Goal: Task Accomplishment & Management: Complete application form

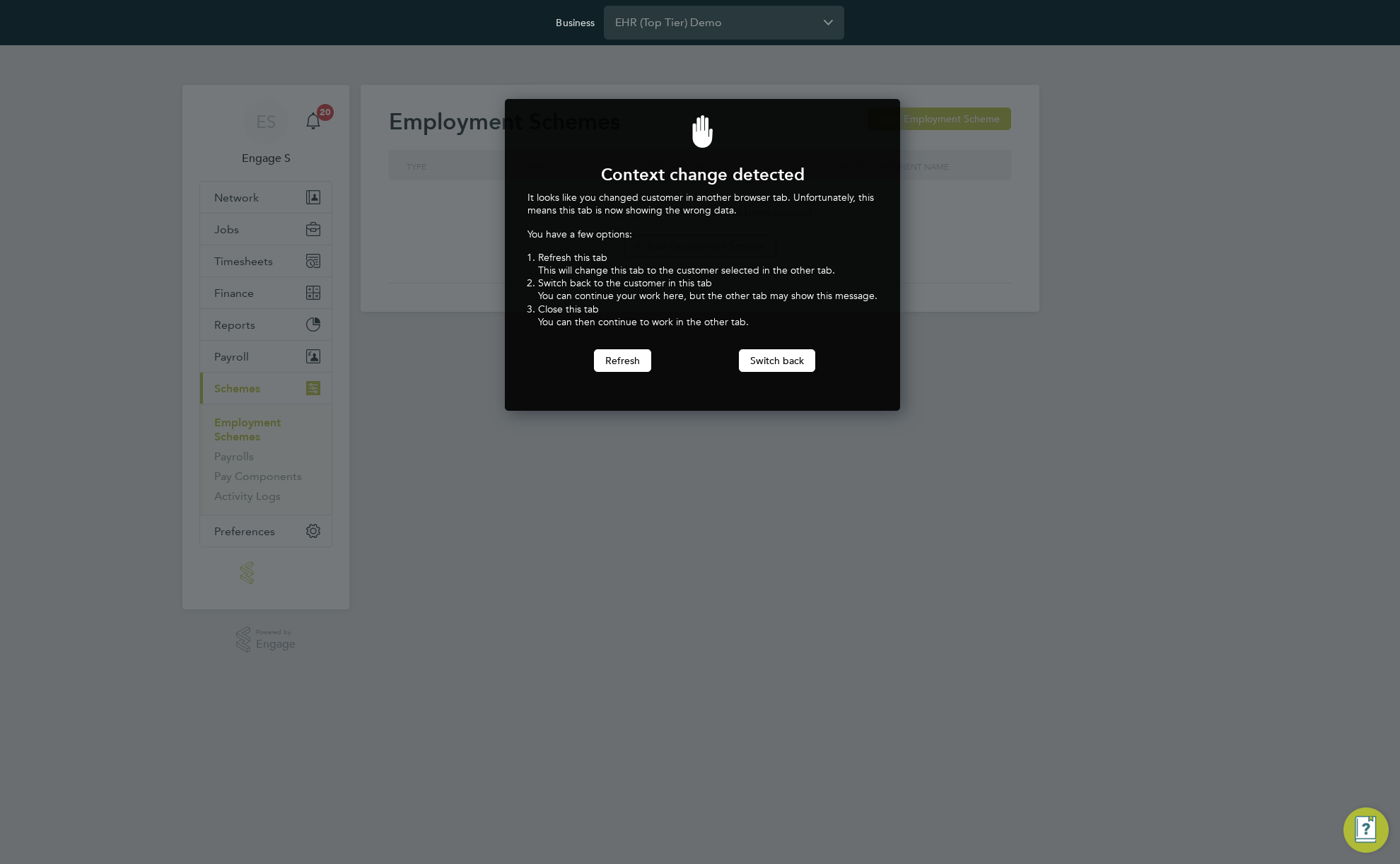
scroll to position [312, 391]
click at [788, 359] on button "Switch back" at bounding box center [776, 360] width 76 height 23
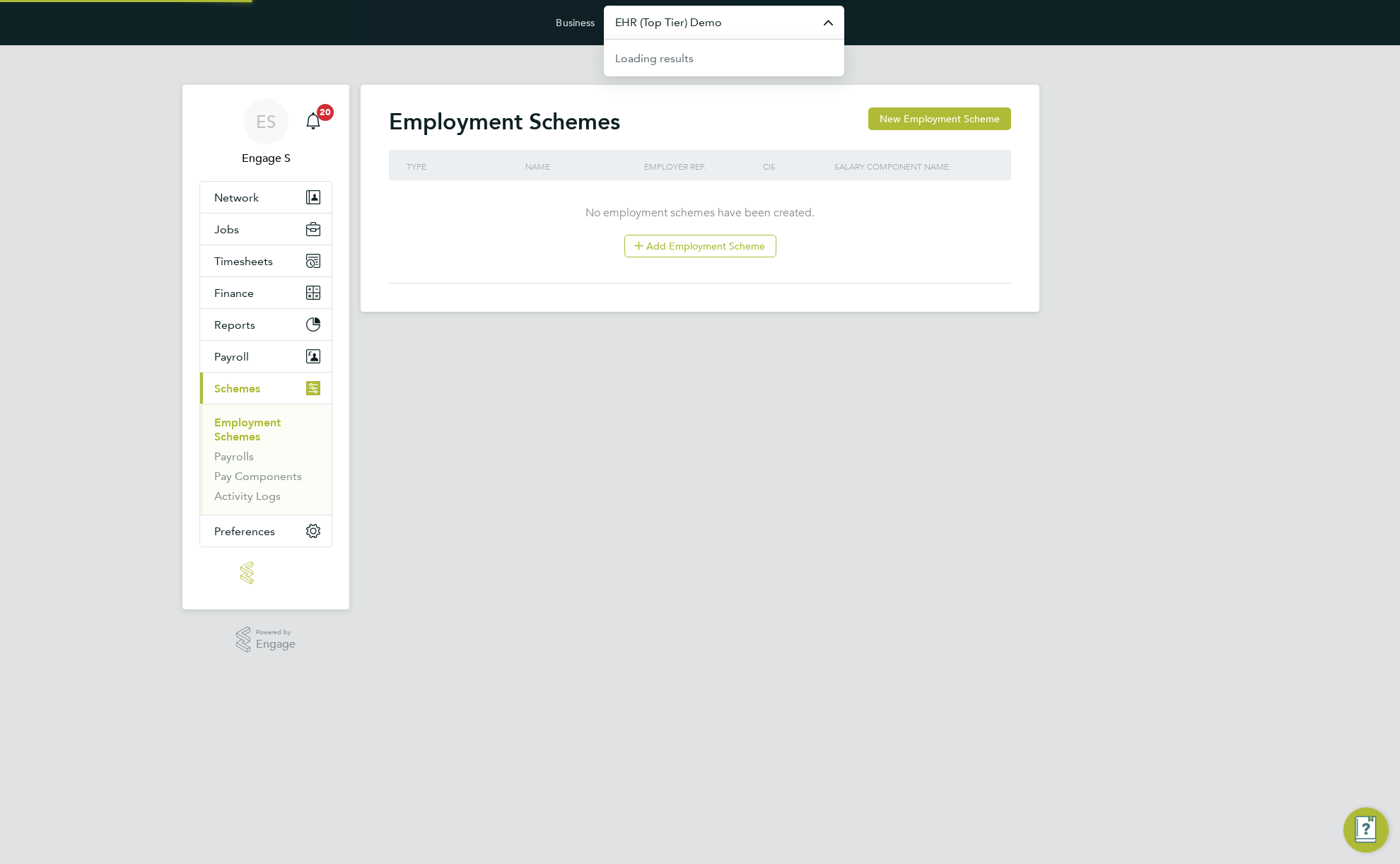
click at [764, 28] on input "EHR (Top Tier) Demo" at bounding box center [724, 22] width 240 height 33
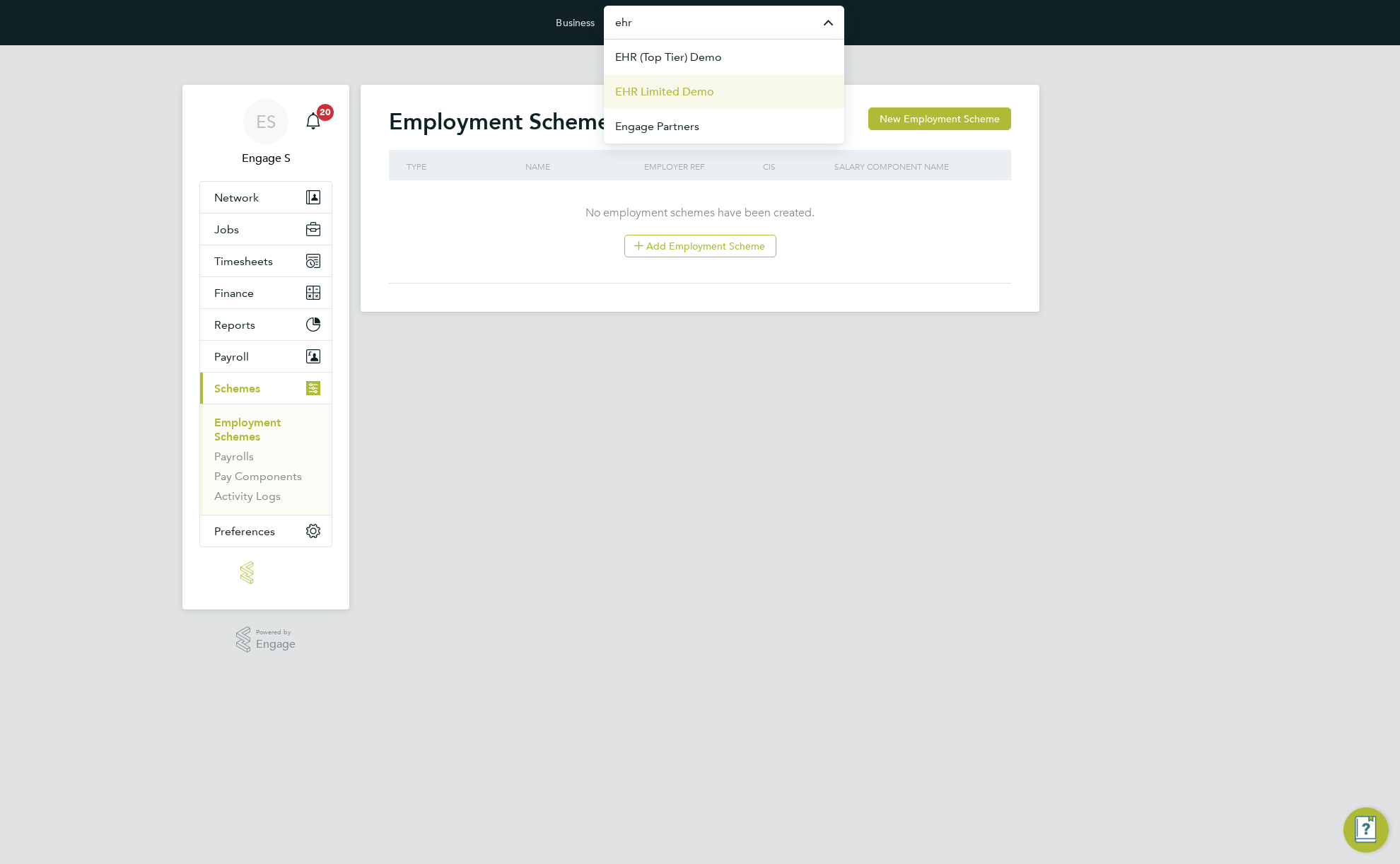
click at [735, 94] on li "EHR Limited Demo" at bounding box center [724, 92] width 240 height 35
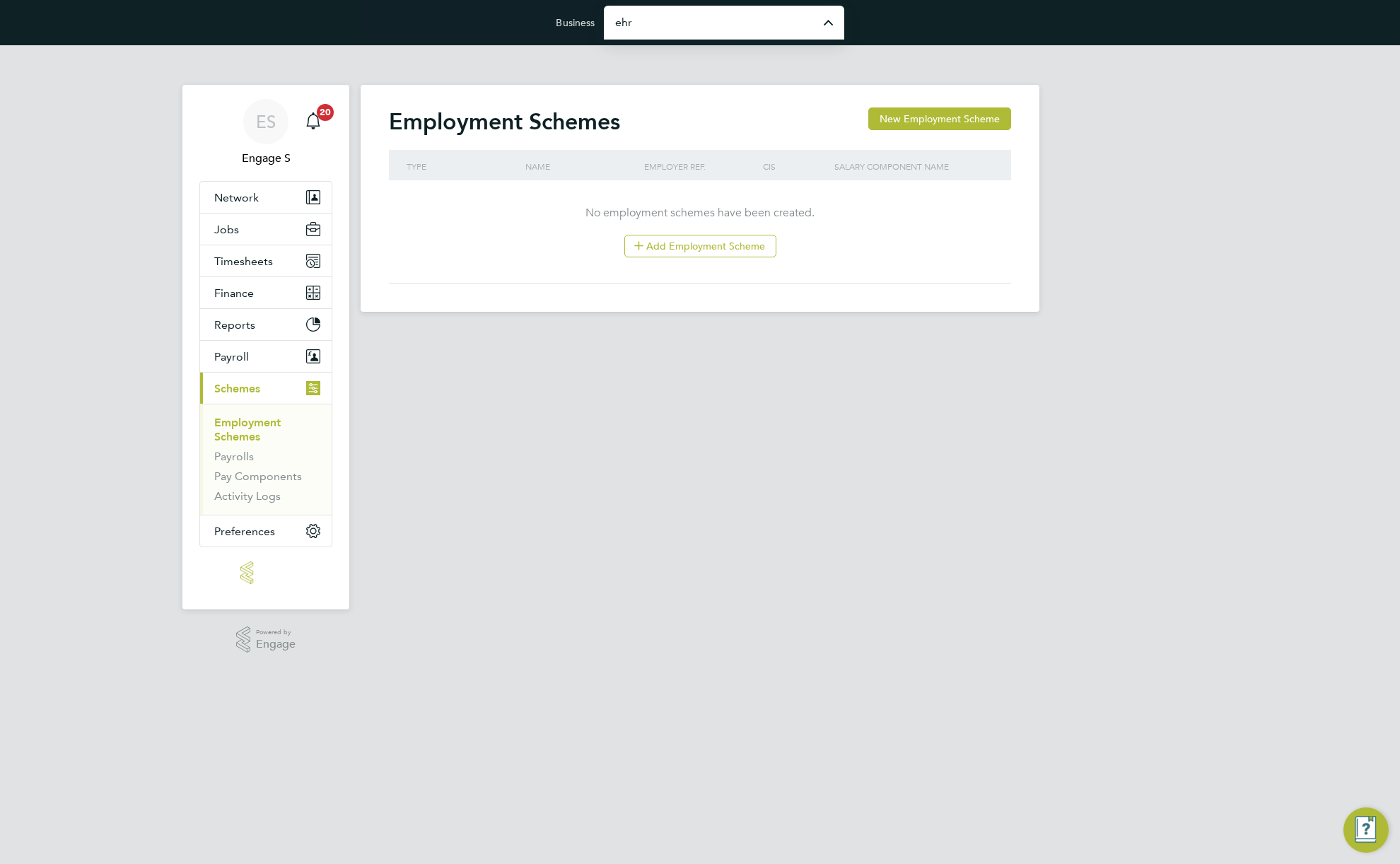
type input "EHR Limited Demo"
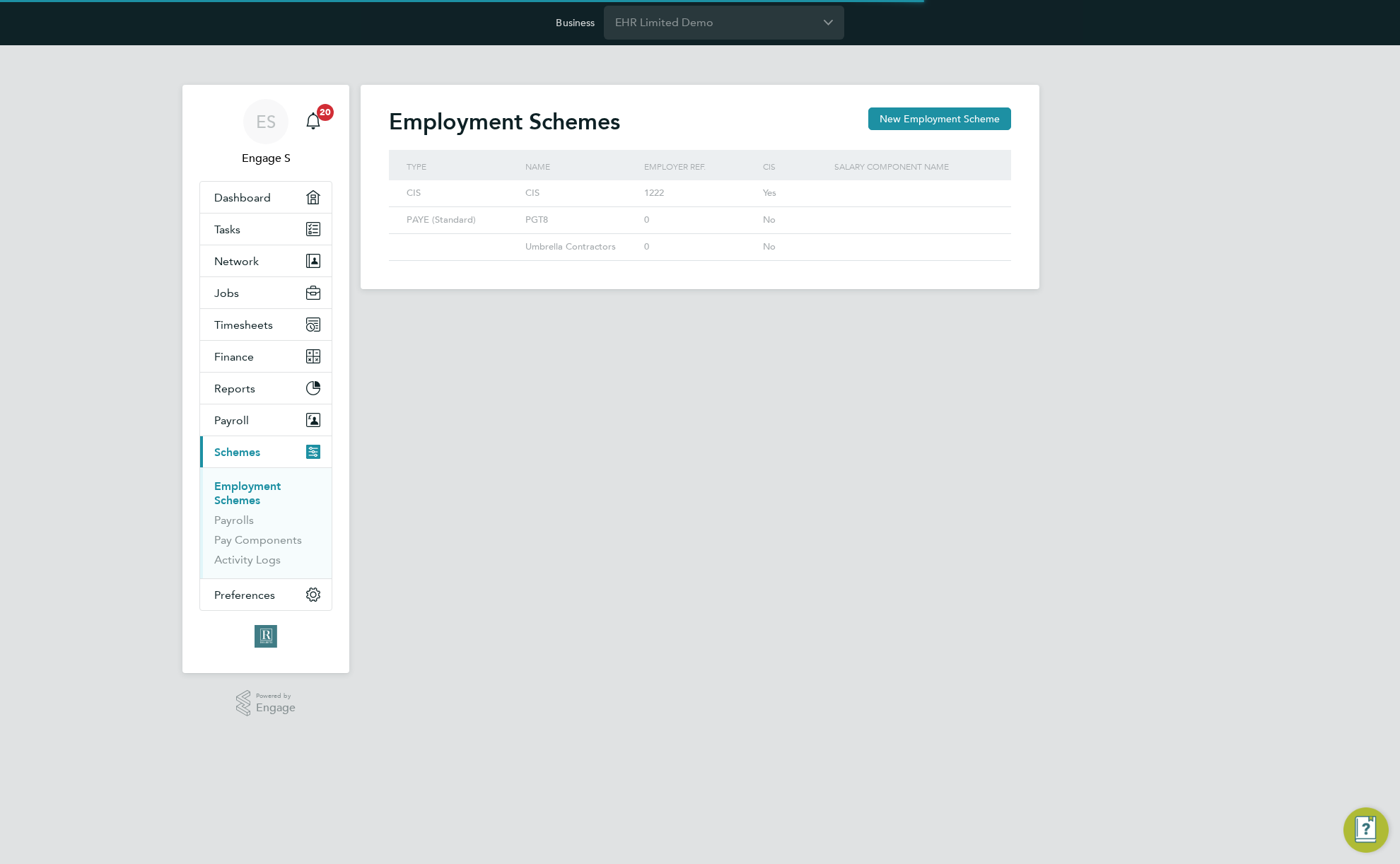
scroll to position [27, 119]
click at [588, 122] on h2 "Employment Schemes" at bounding box center [504, 122] width 231 height 28
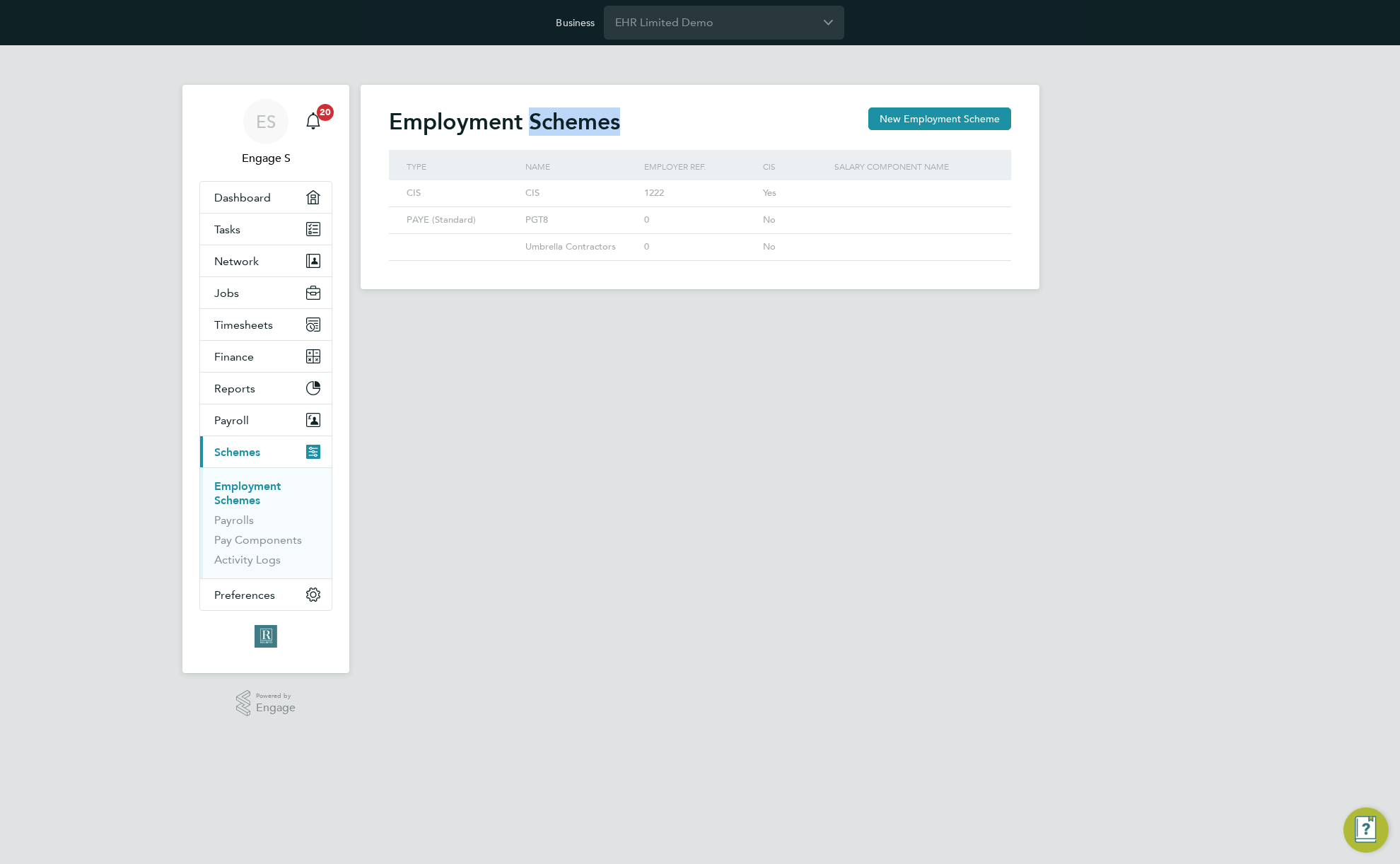
click at [588, 122] on h2 "Employment Schemes" at bounding box center [504, 122] width 231 height 28
click at [273, 596] on span "Preferences" at bounding box center [245, 595] width 61 height 13
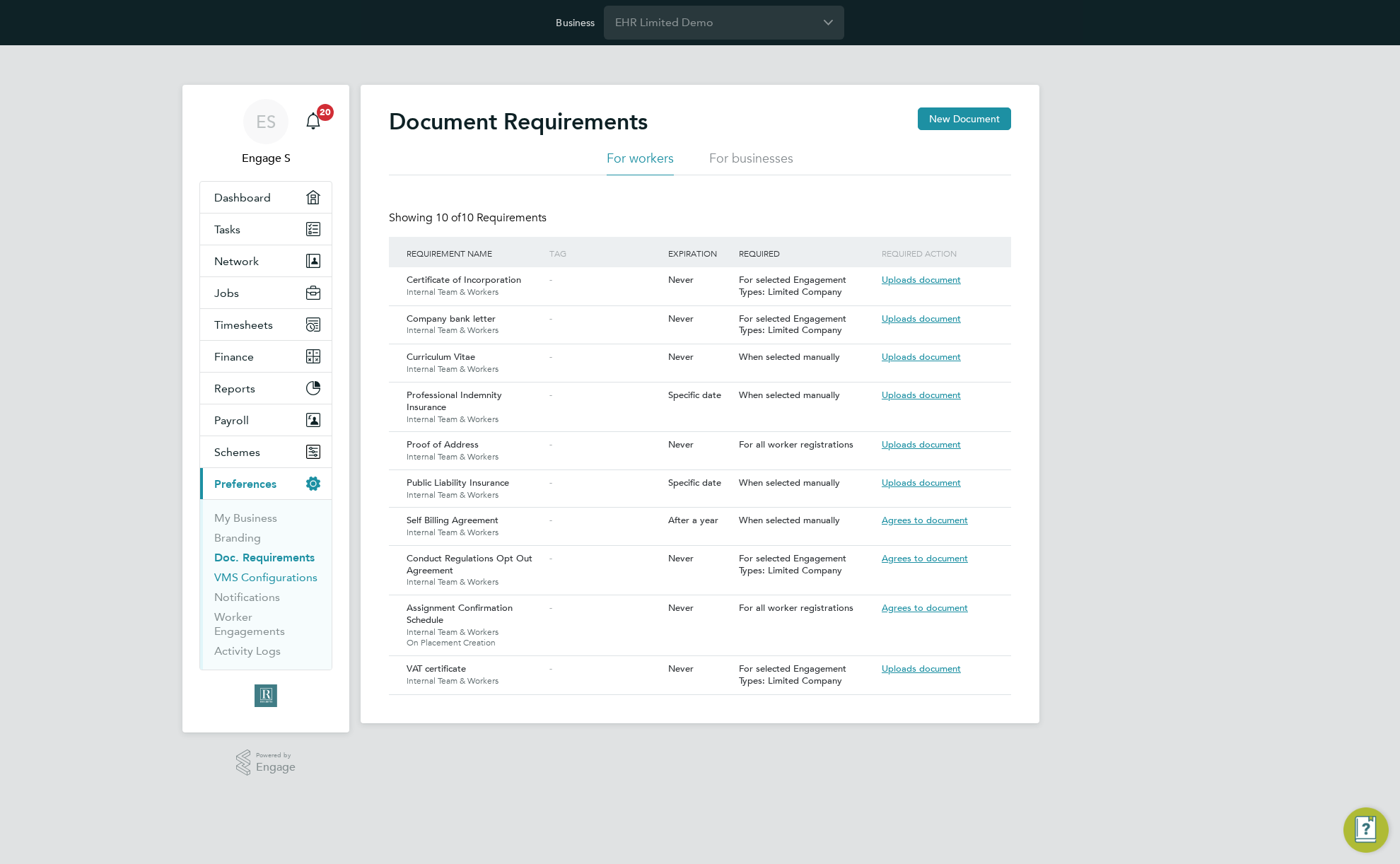
click at [282, 576] on link "VMS Configurations" at bounding box center [266, 577] width 104 height 13
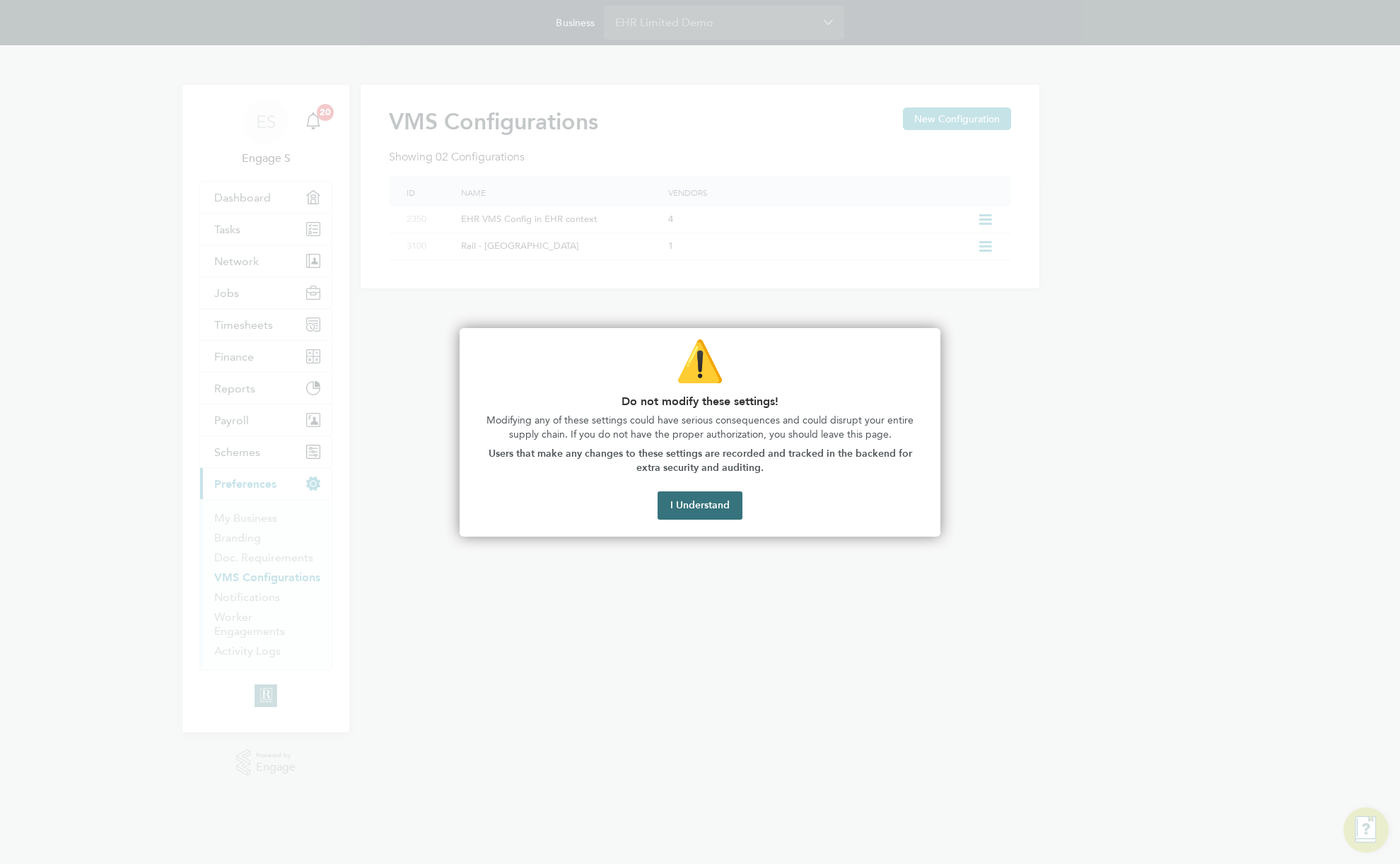
click at [704, 503] on button "I Understand" at bounding box center [700, 505] width 85 height 28
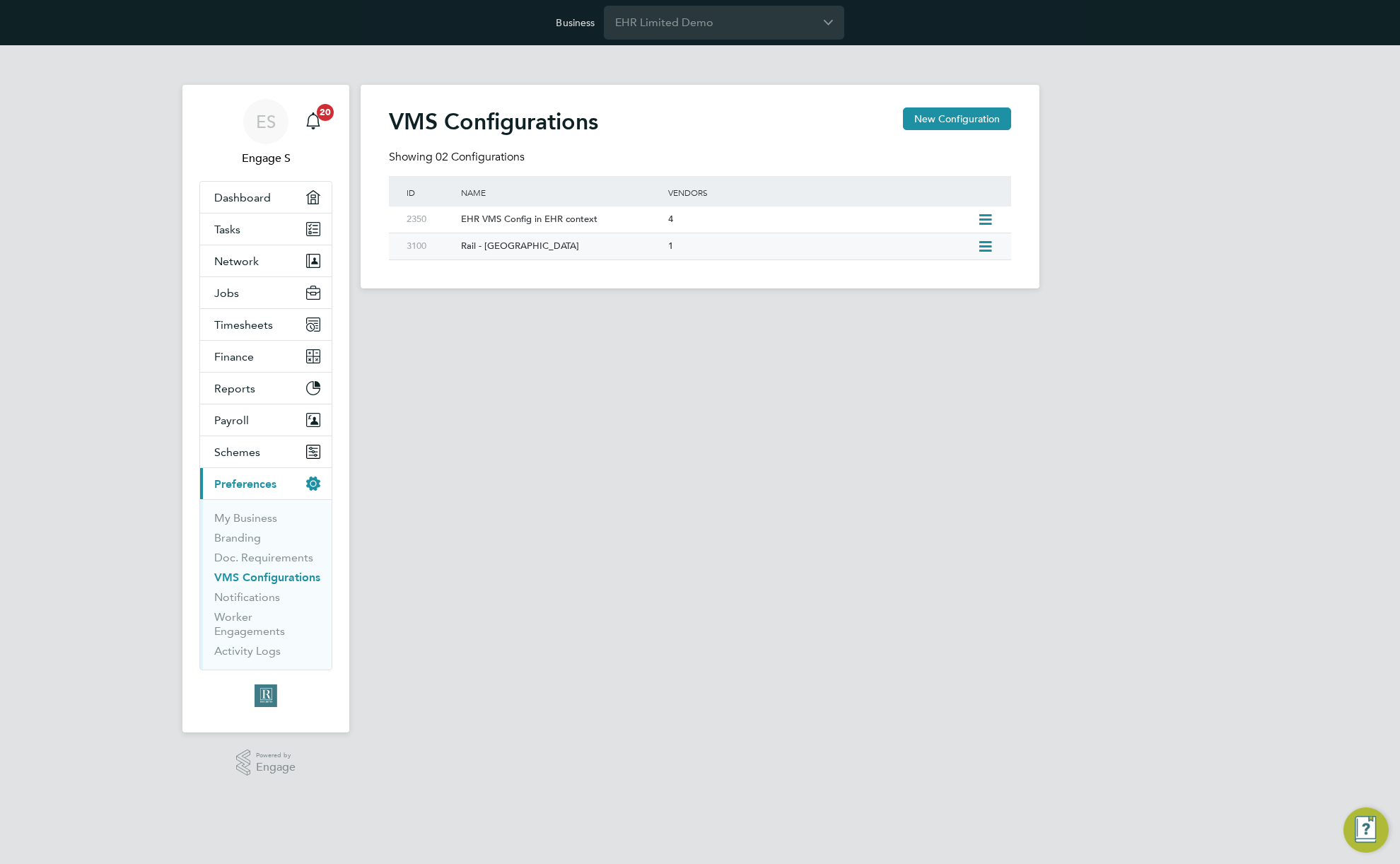
click at [991, 246] on icon at bounding box center [985, 246] width 18 height 11
click at [934, 279] on li "Edit VMS Configuration" at bounding box center [924, 277] width 136 height 20
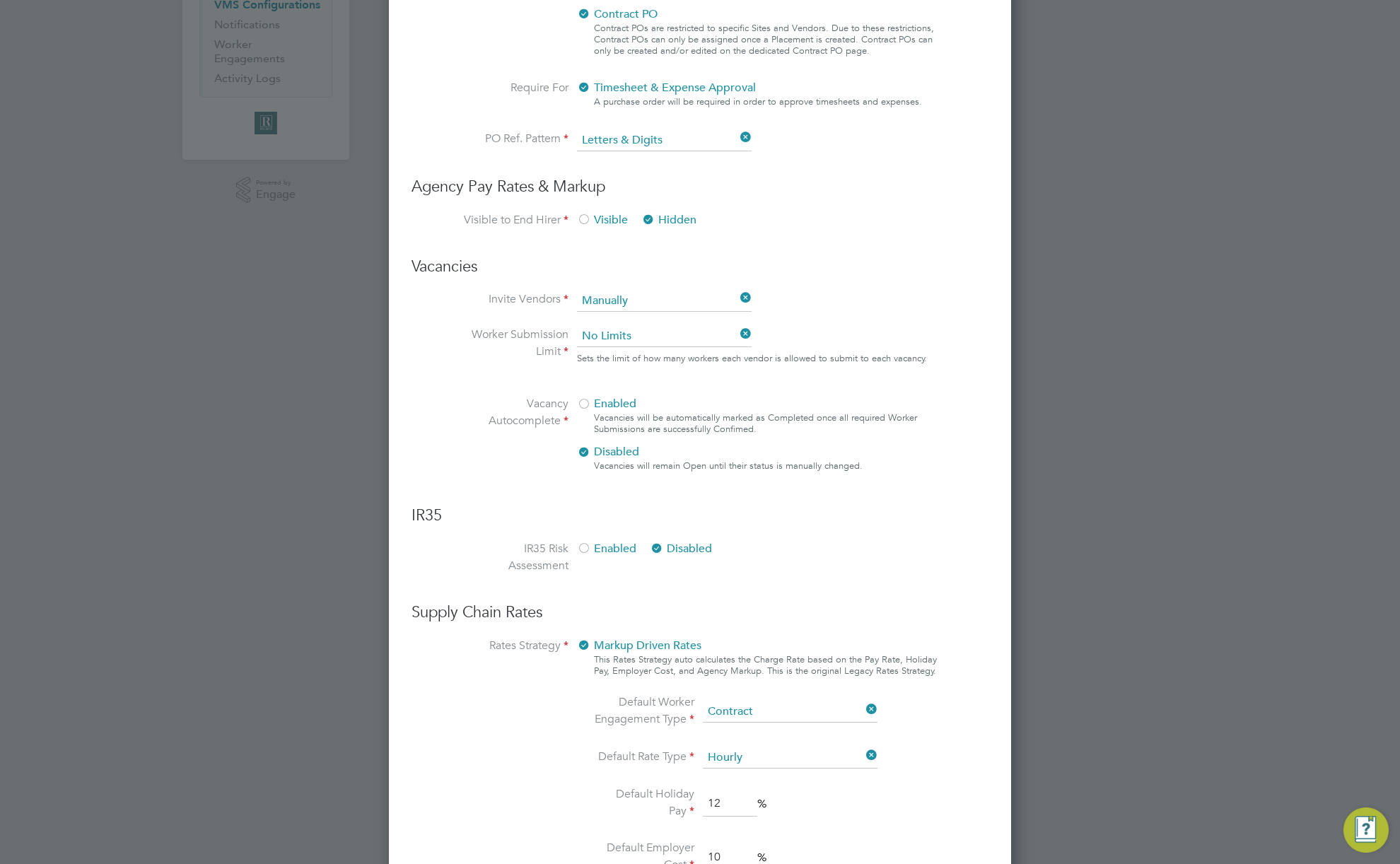
scroll to position [780, 0]
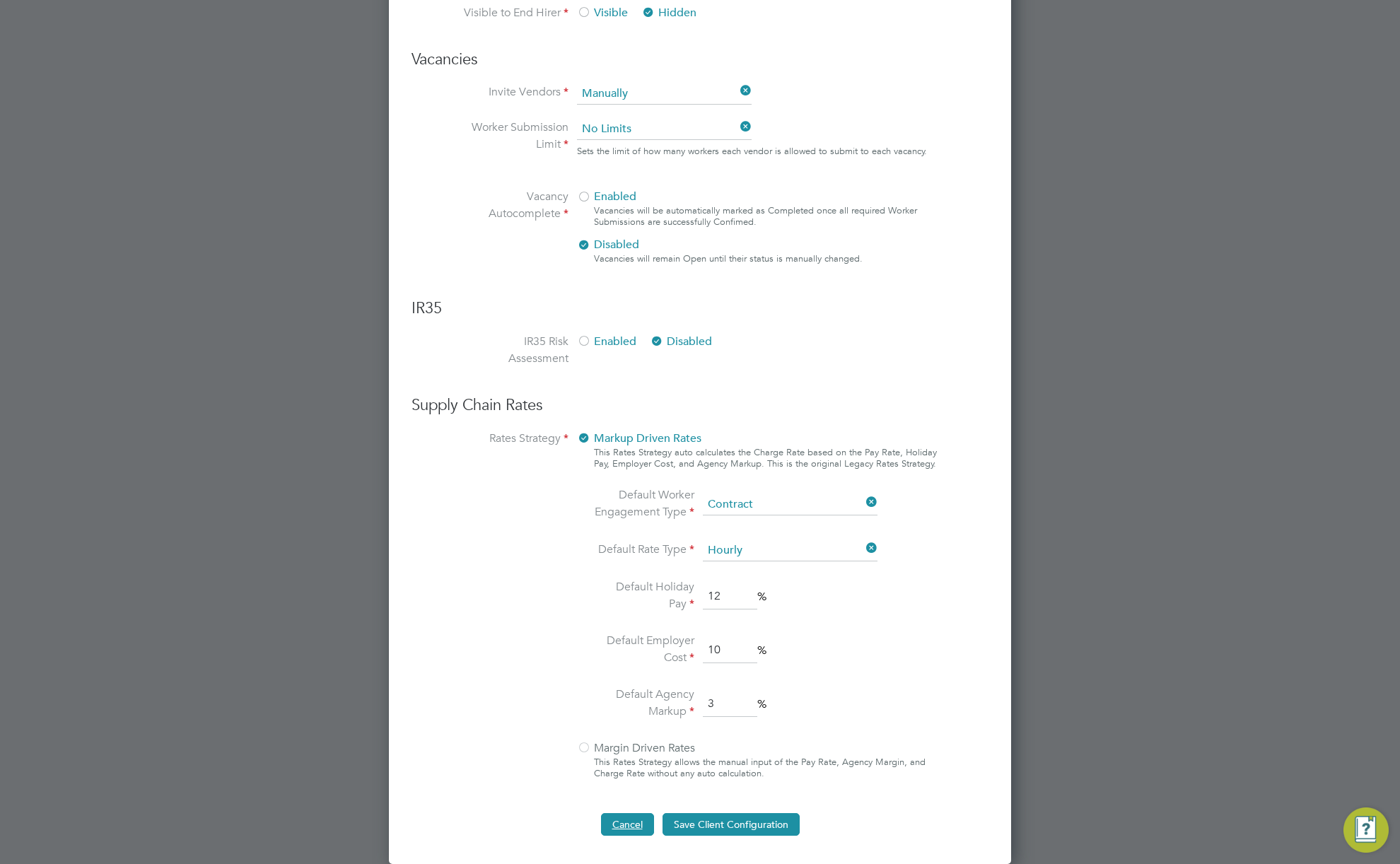
click at [627, 816] on button "Cancel" at bounding box center [627, 825] width 53 height 23
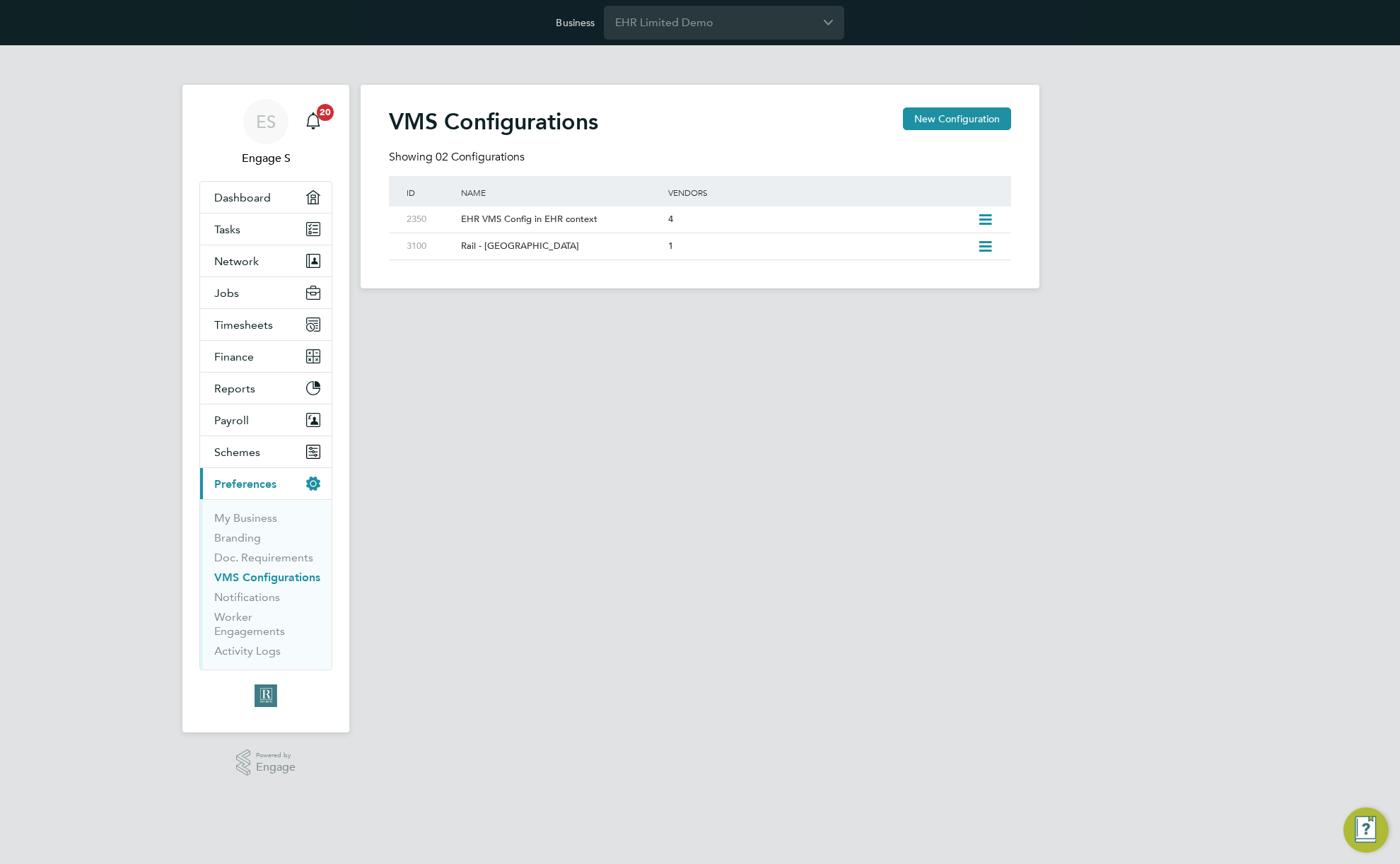
scroll to position [0, 0]
drag, startPoint x: 562, startPoint y: 246, endPoint x: 494, endPoint y: 242, distance: 68.1
click at [494, 242] on div "Rail - West Midlands" at bounding box center [557, 246] width 213 height 26
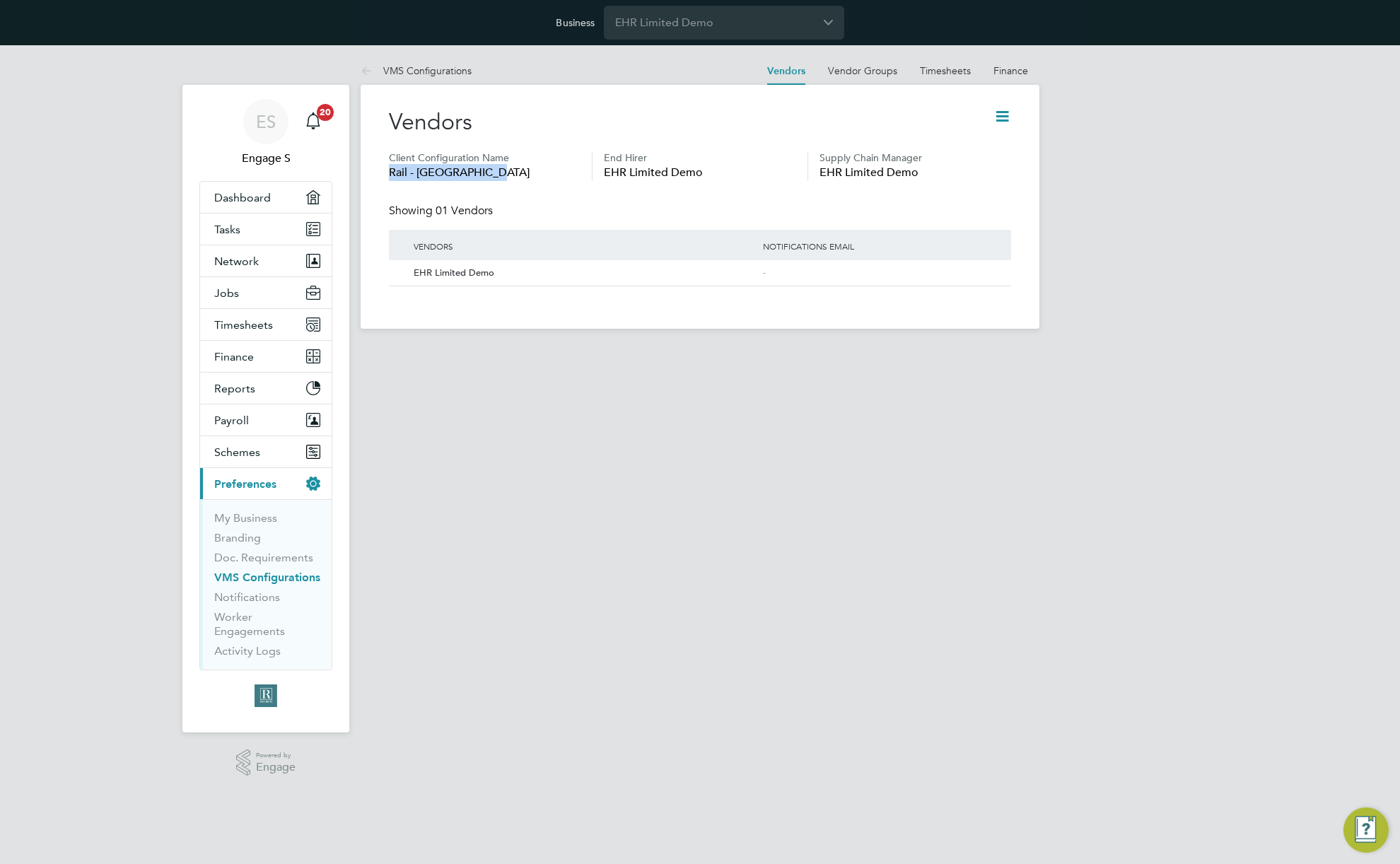
drag, startPoint x: 489, startPoint y: 173, endPoint x: 384, endPoint y: 172, distance: 105.0
click at [384, 172] on div "Vendors Client Configuration Name Rail - West Midlands End Hirer EHR Limited De…" at bounding box center [700, 206] width 678 height 244
copy span "Rail - West Midlands"
click at [252, 291] on button "Jobs" at bounding box center [266, 293] width 132 height 31
click at [1002, 111] on icon at bounding box center [1002, 116] width 18 height 18
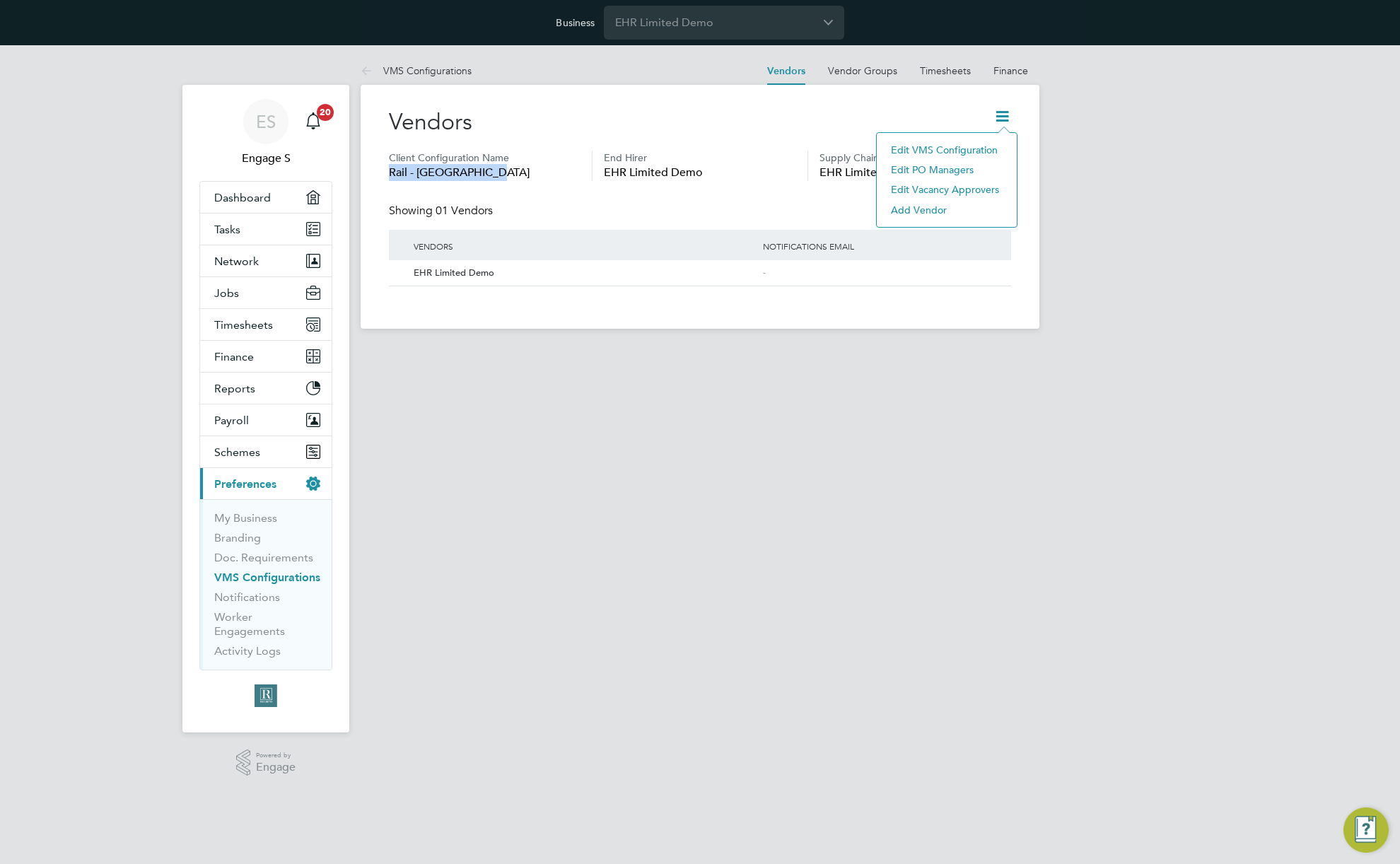
click at [971, 147] on li "Edit VMS Configuration" at bounding box center [947, 149] width 125 height 20
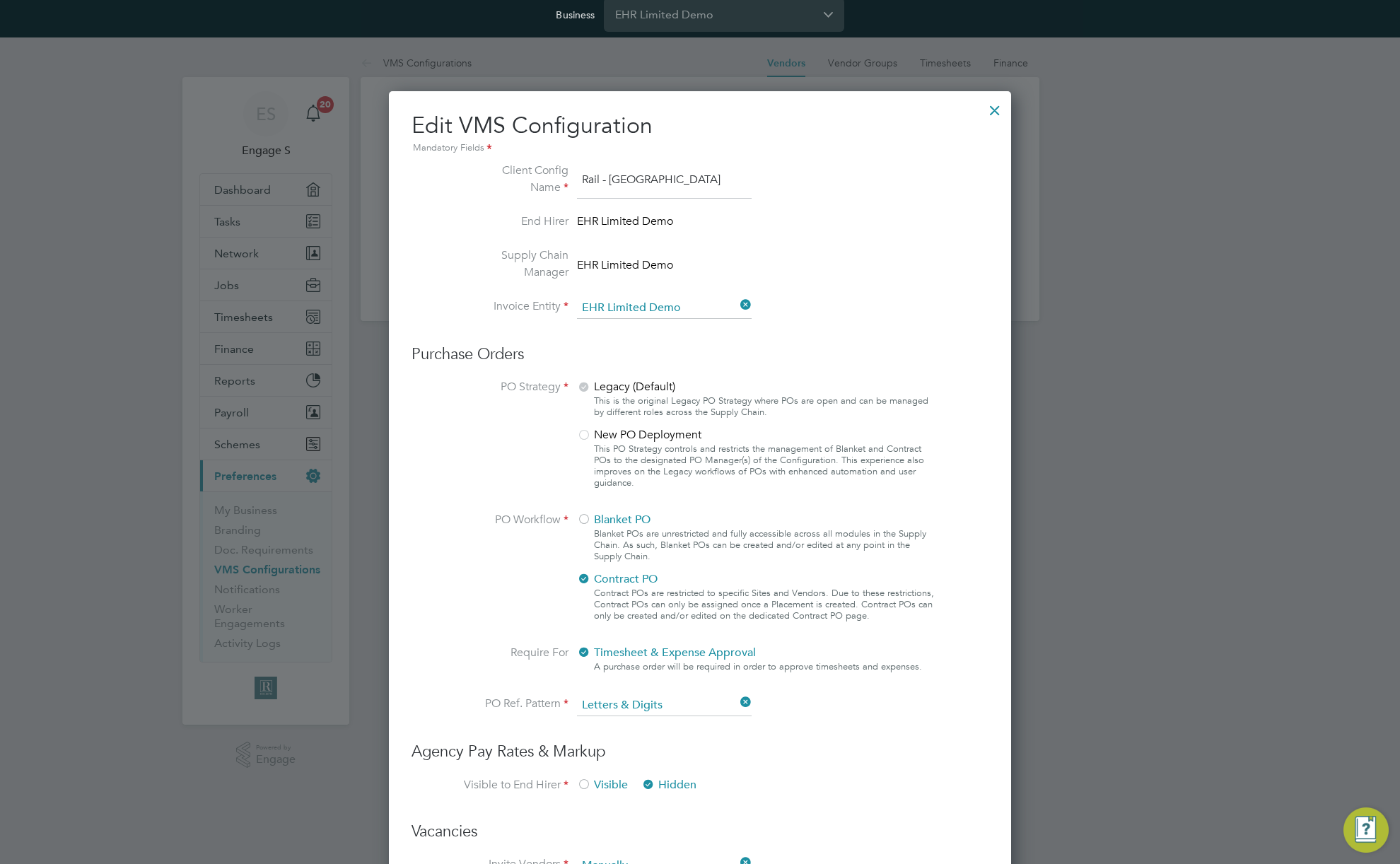
scroll to position [20, 0]
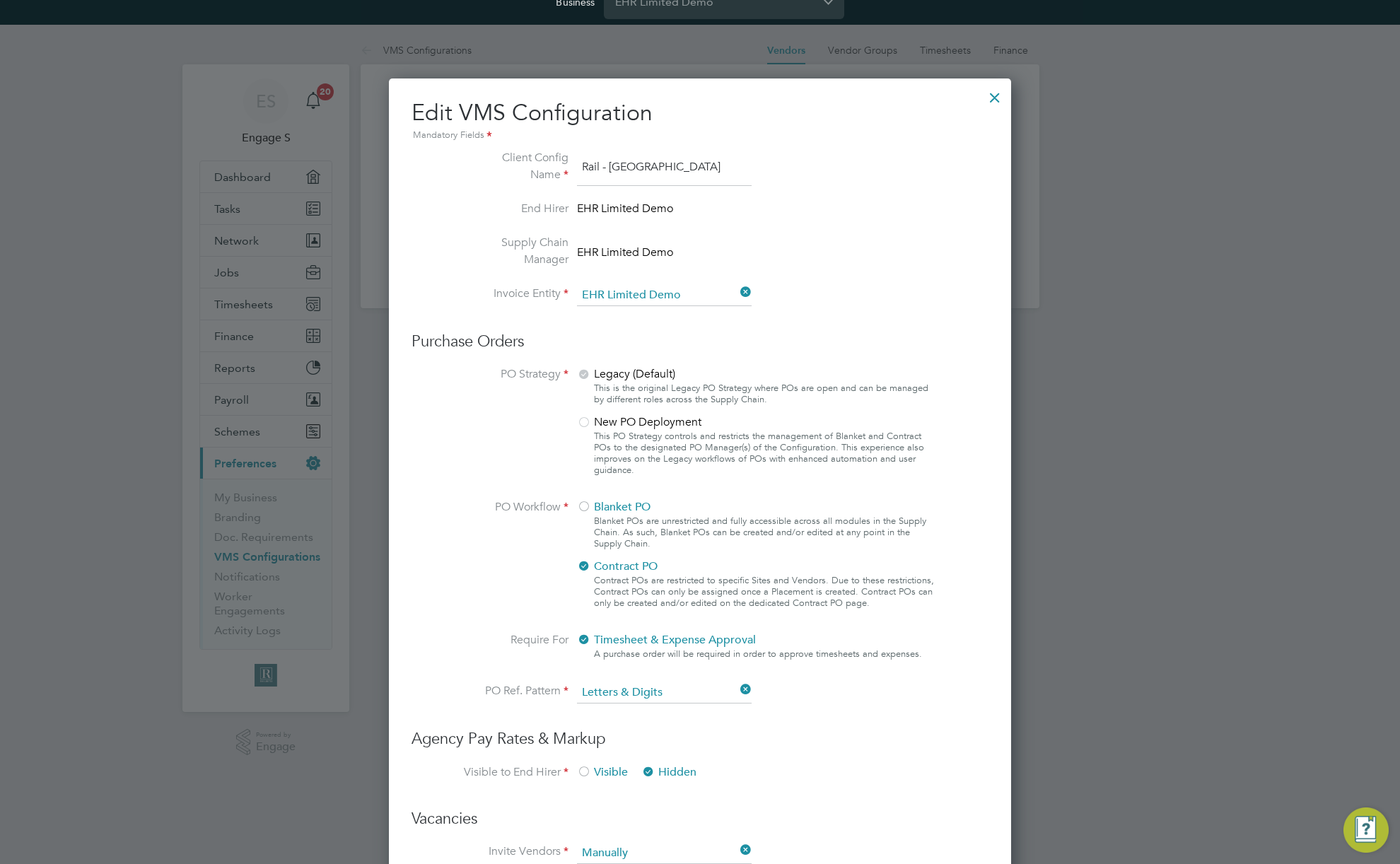
click at [992, 93] on div at bounding box center [995, 94] width 25 height 25
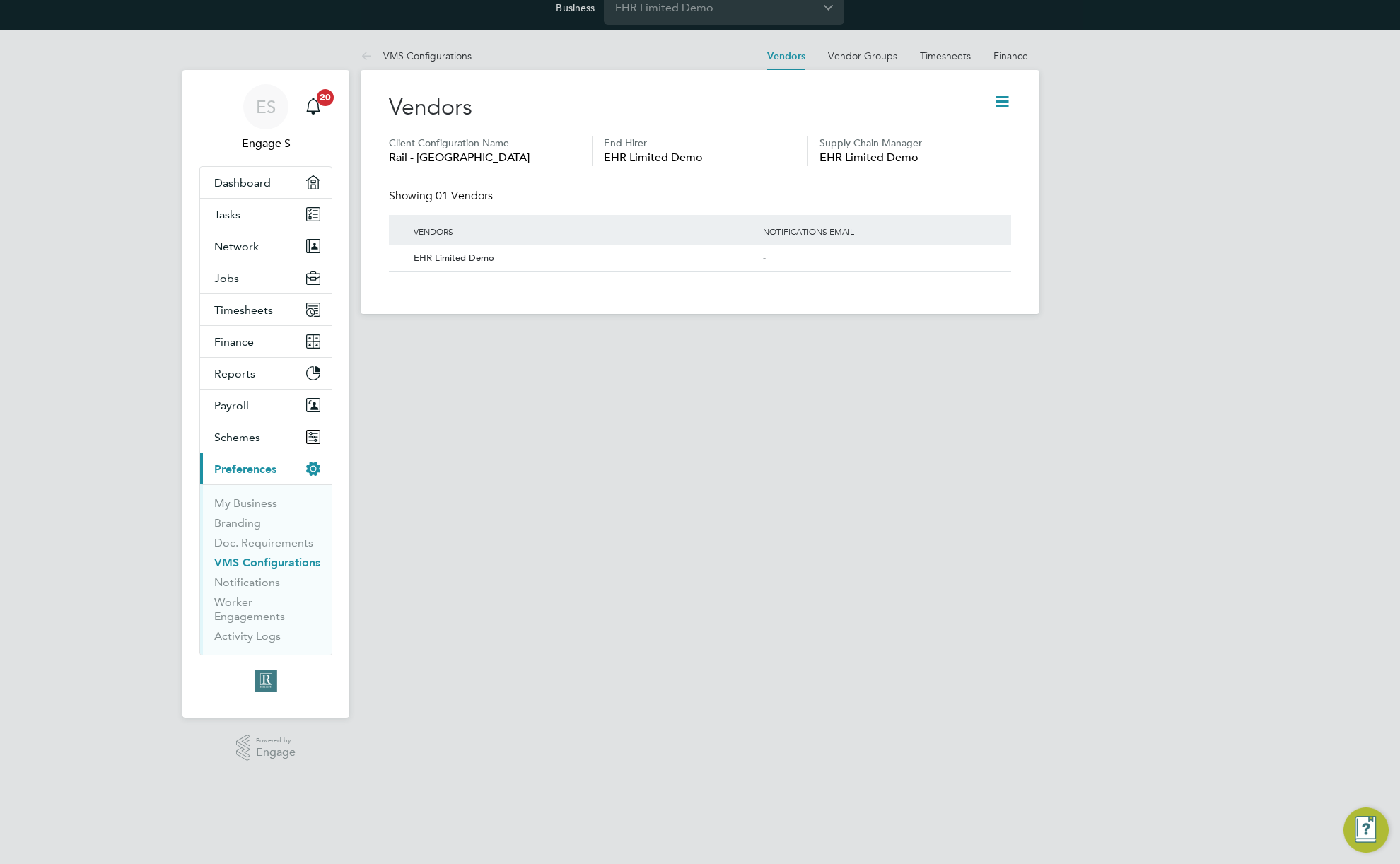
scroll to position [0, 0]
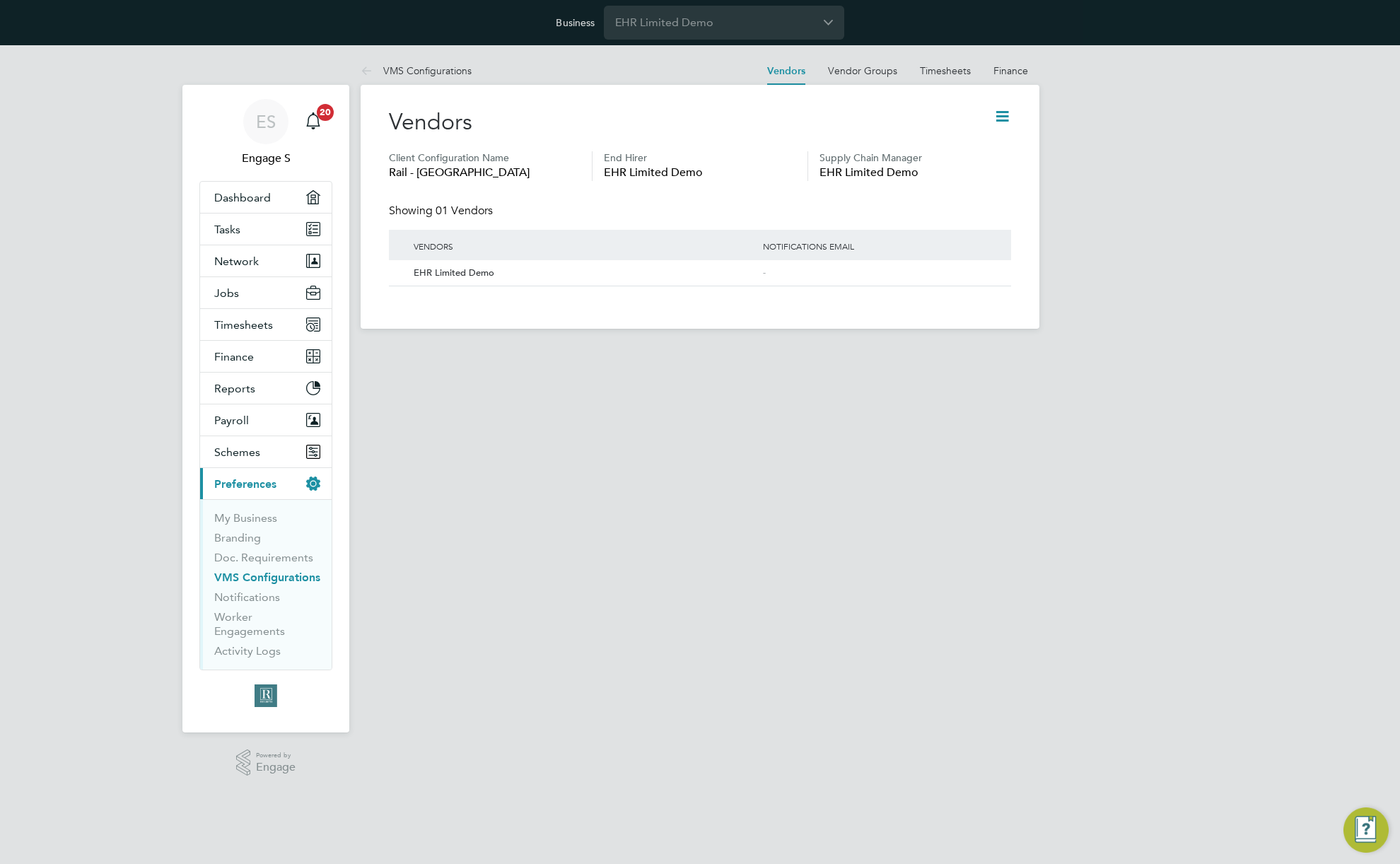
click at [1096, 67] on div "ES Engage S Notifications 20 Applications: Dashboard Tasks Network Team Members…" at bounding box center [700, 199] width 1400 height 306
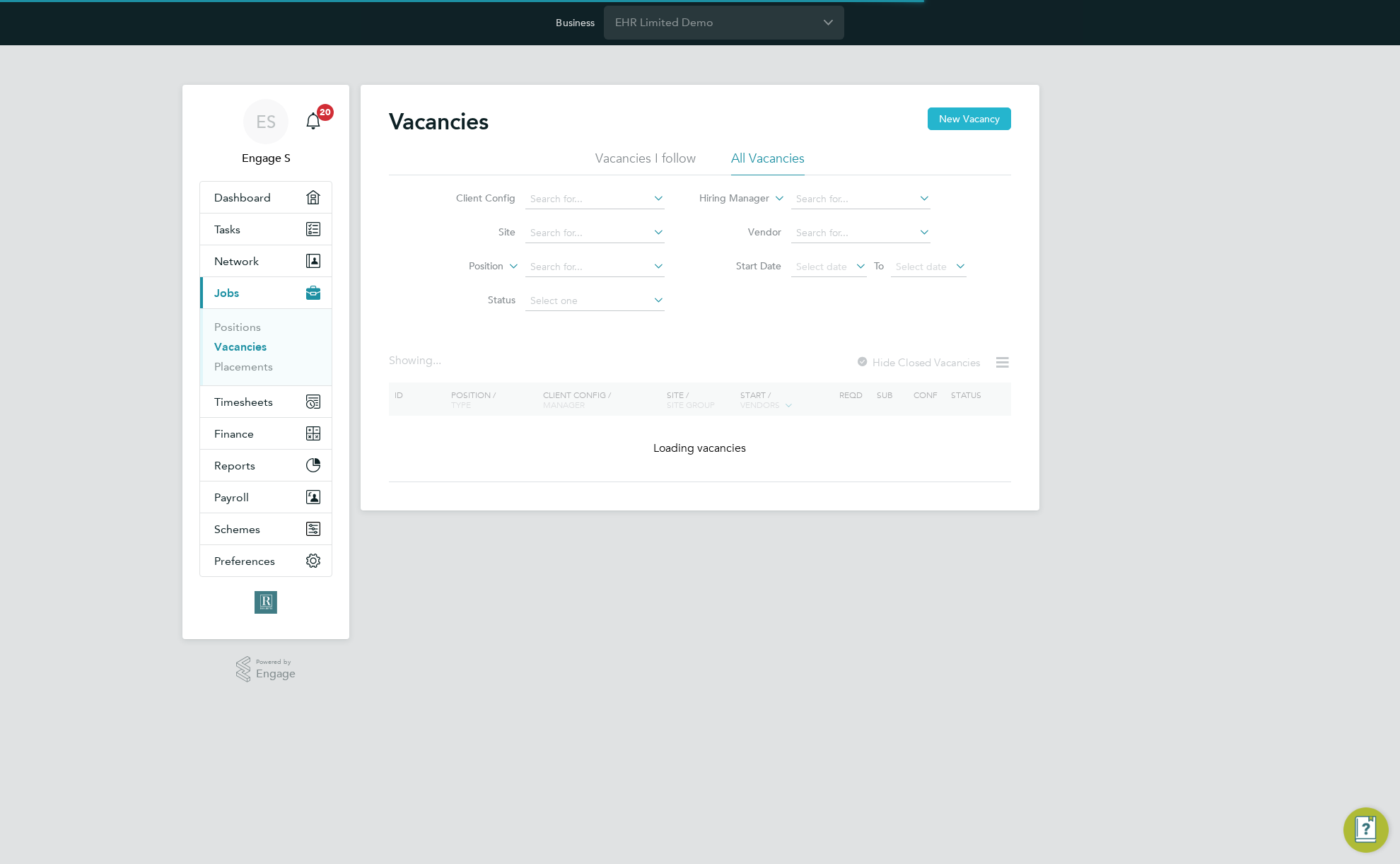
click at [963, 120] on button "New Vacancy" at bounding box center [969, 118] width 83 height 23
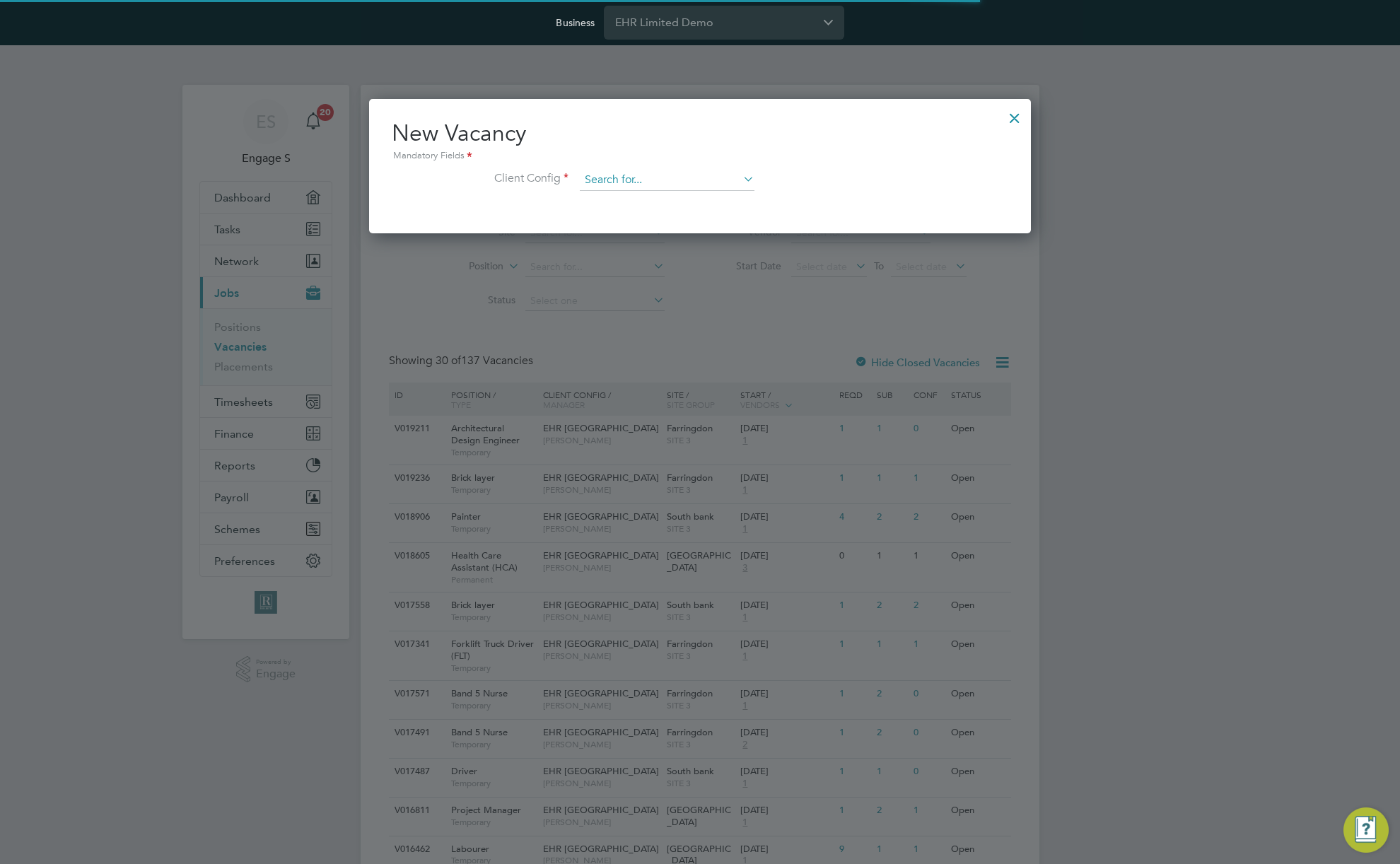
scroll to position [134, 663]
click at [669, 177] on input at bounding box center [667, 180] width 175 height 21
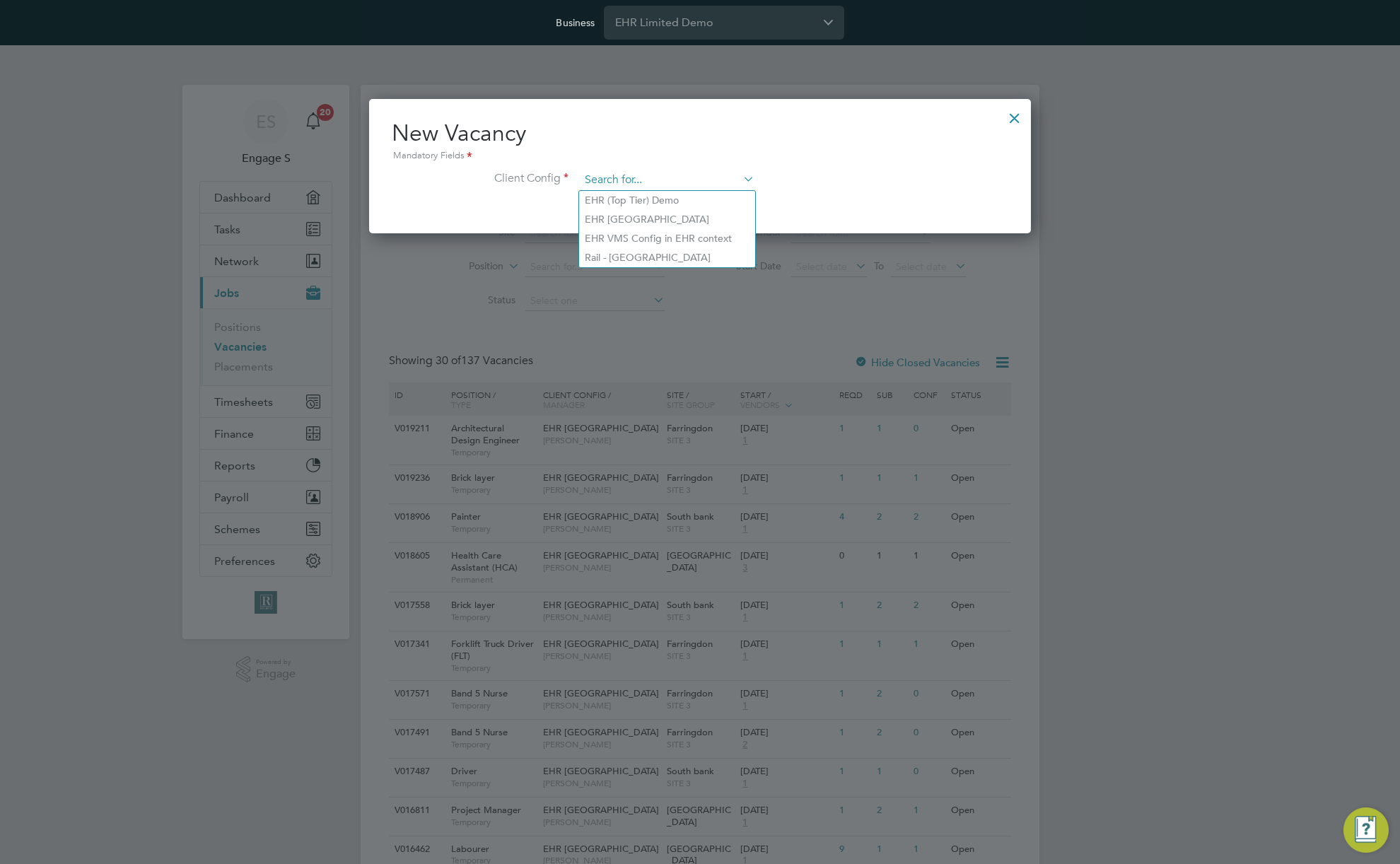
paste input "Rail - [GEOGRAPHIC_DATA]"
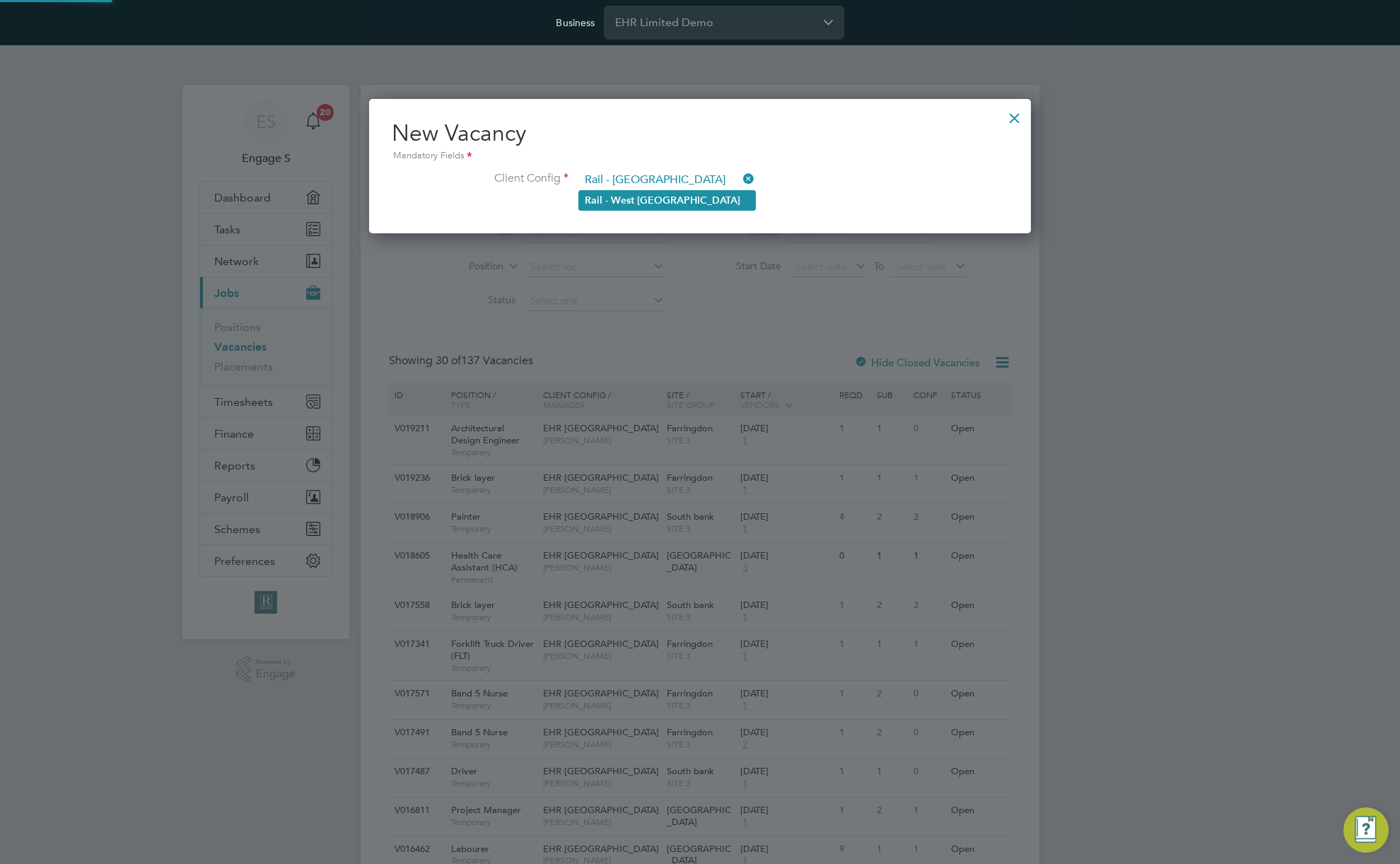
type input "Rail - [GEOGRAPHIC_DATA]"
click at [666, 195] on b "Midlands" at bounding box center [689, 200] width 104 height 12
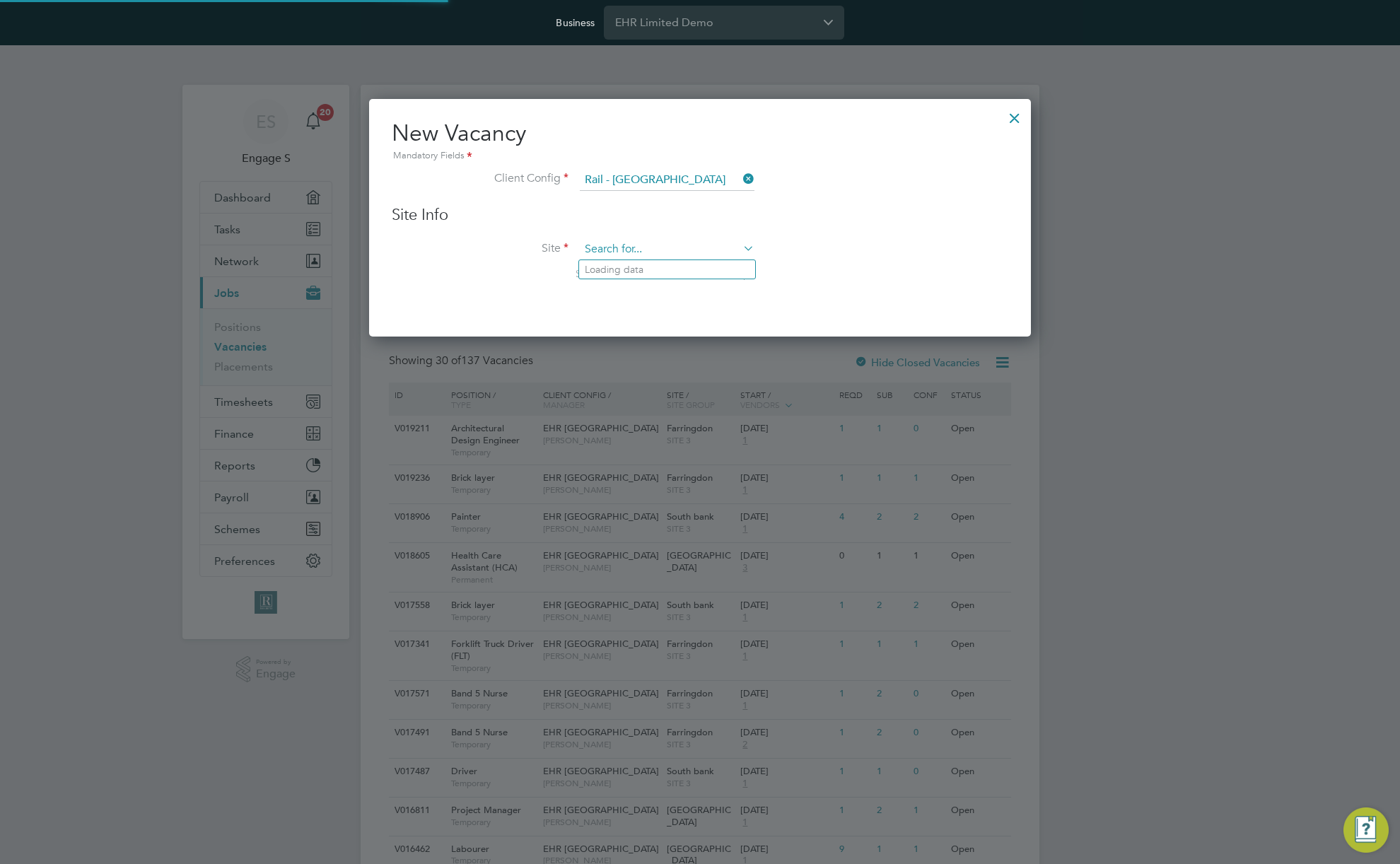
click at [685, 254] on input at bounding box center [667, 250] width 175 height 21
click at [1017, 120] on div at bounding box center [1014, 115] width 25 height 25
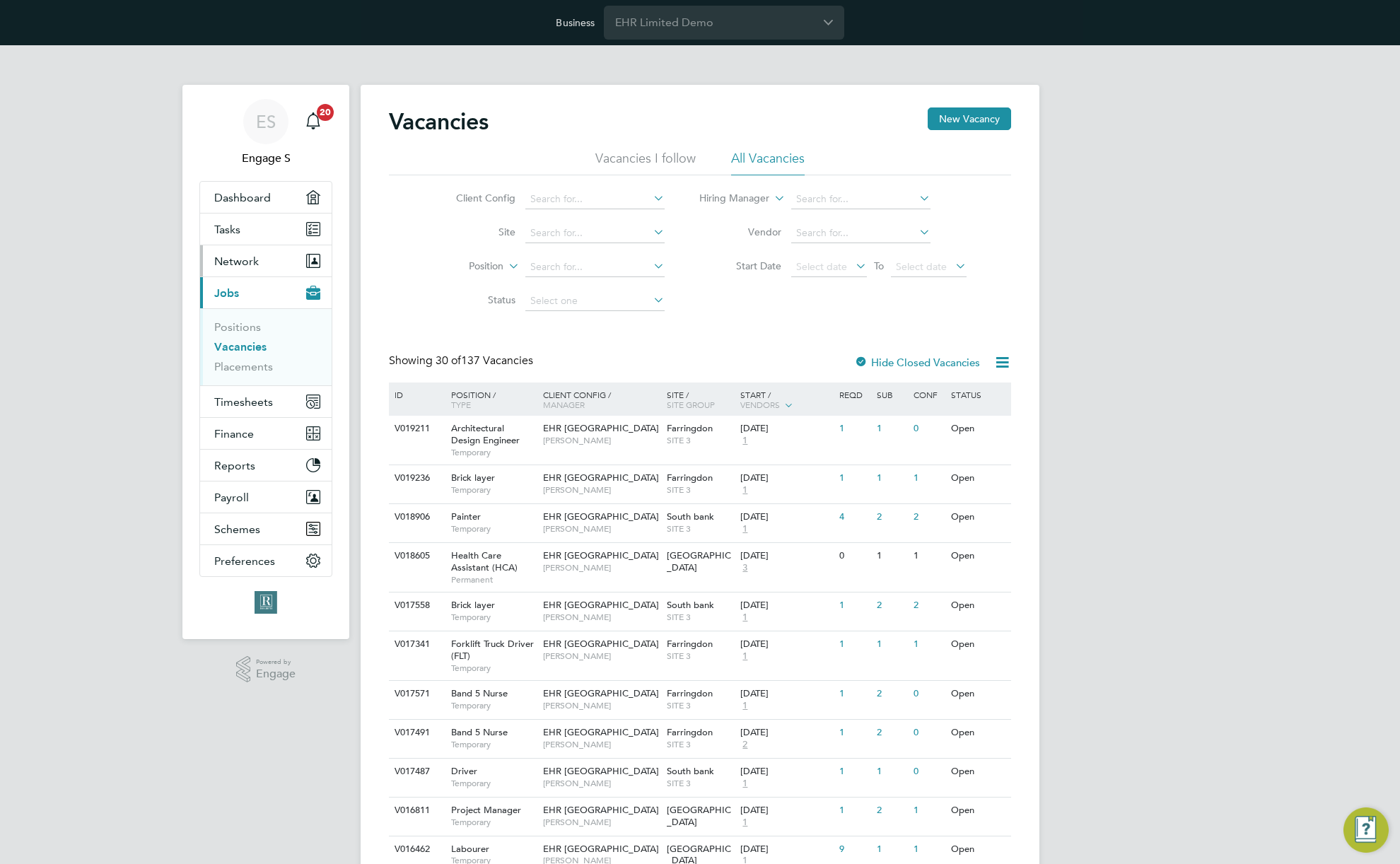
click at [275, 258] on button "Network" at bounding box center [266, 261] width 132 height 31
drag, startPoint x: 971, startPoint y: 125, endPoint x: 957, endPoint y: 170, distance: 47.1
click at [966, 143] on div "Vacancies New Vacancy" at bounding box center [700, 129] width 622 height 42
click at [965, 121] on button "New Vacancy" at bounding box center [969, 118] width 83 height 23
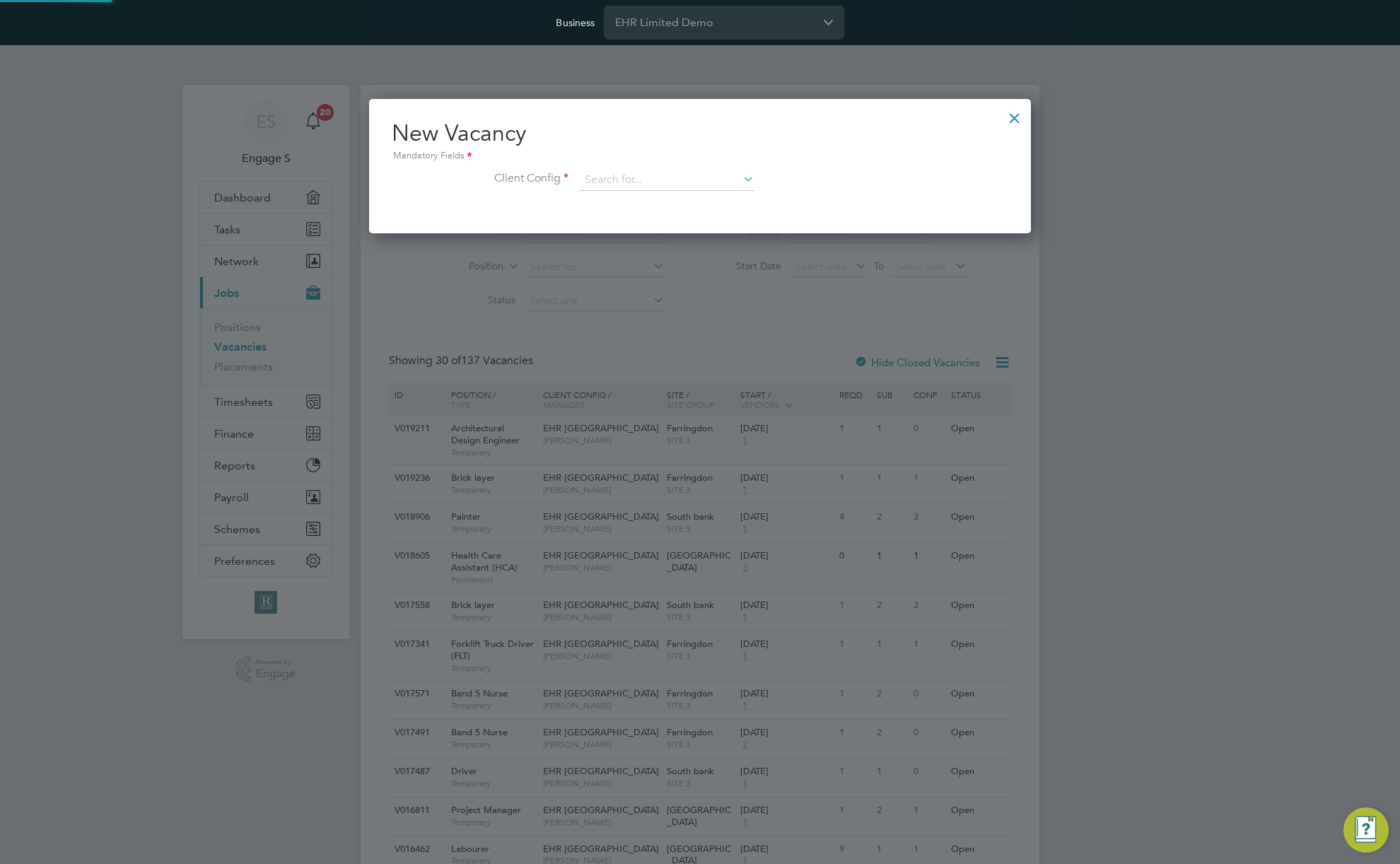
scroll to position [134, 663]
click at [696, 180] on input at bounding box center [667, 180] width 175 height 21
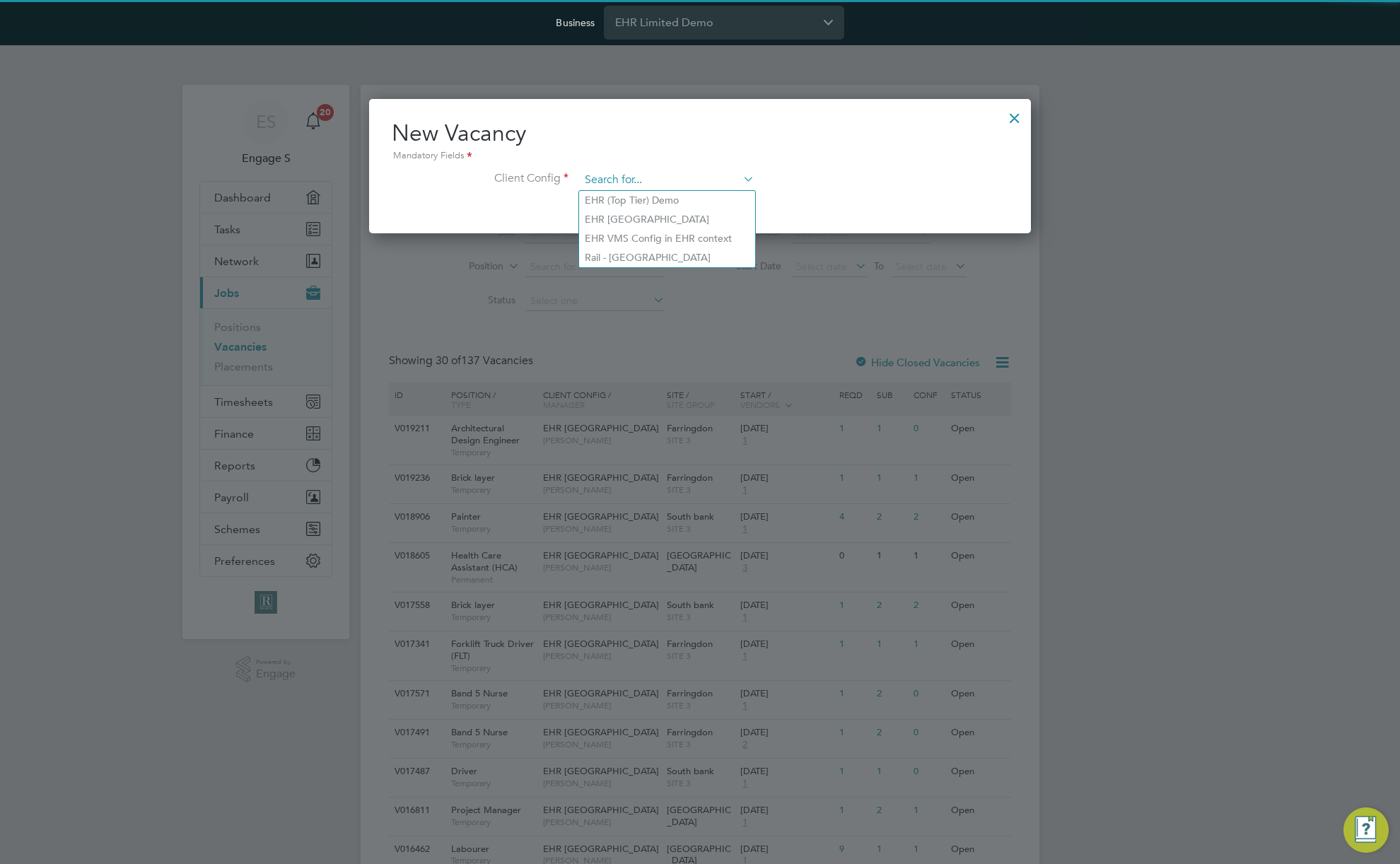
paste input "Rail - West Midlands"
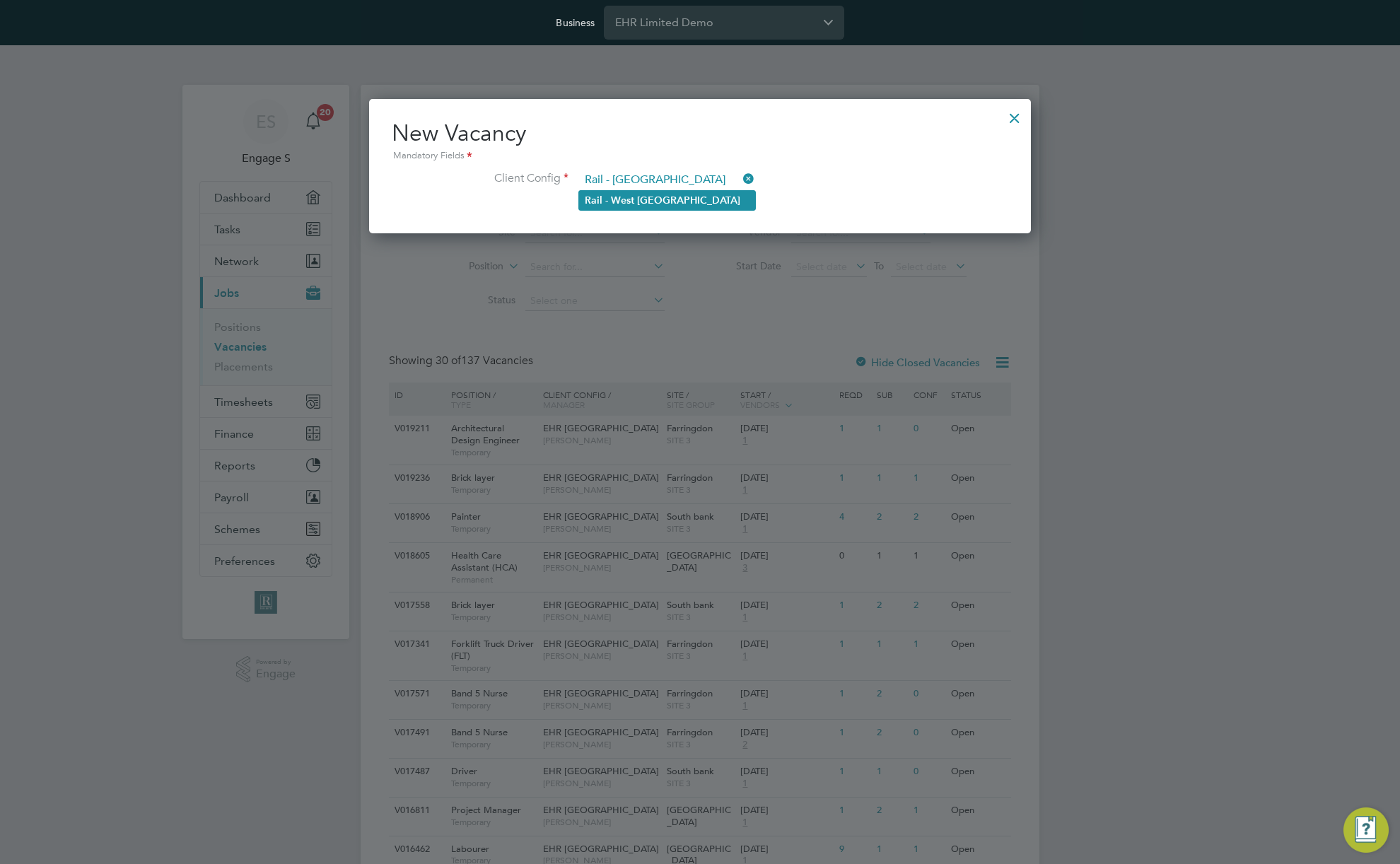
type input "Rail - West Midlands"
click at [674, 208] on li "Rail - West Midlands" at bounding box center [667, 200] width 176 height 19
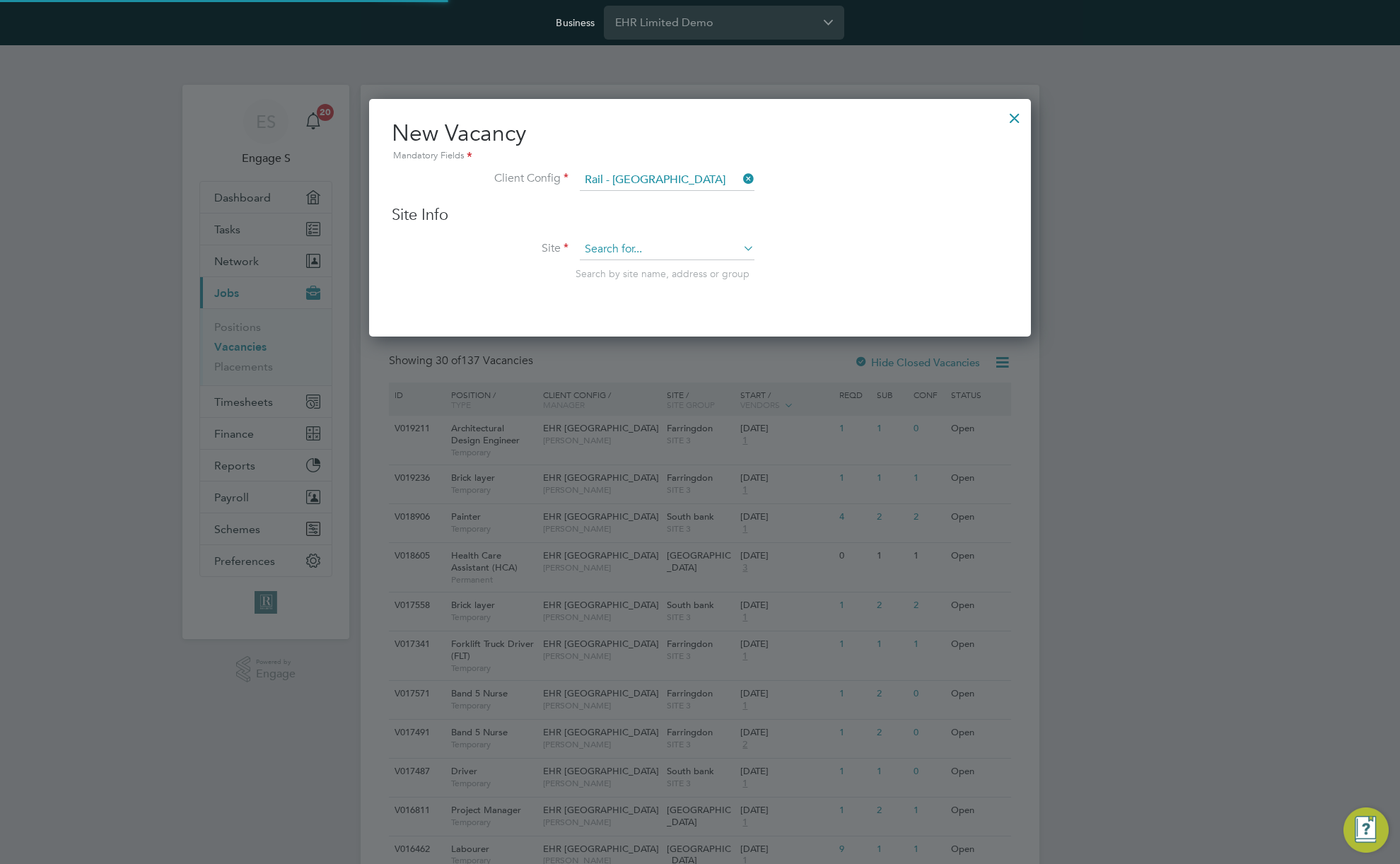
click at [681, 253] on input at bounding box center [667, 250] width 175 height 21
click at [652, 272] on li "Test aa12" at bounding box center [667, 270] width 176 height 19
type input "Test aa12"
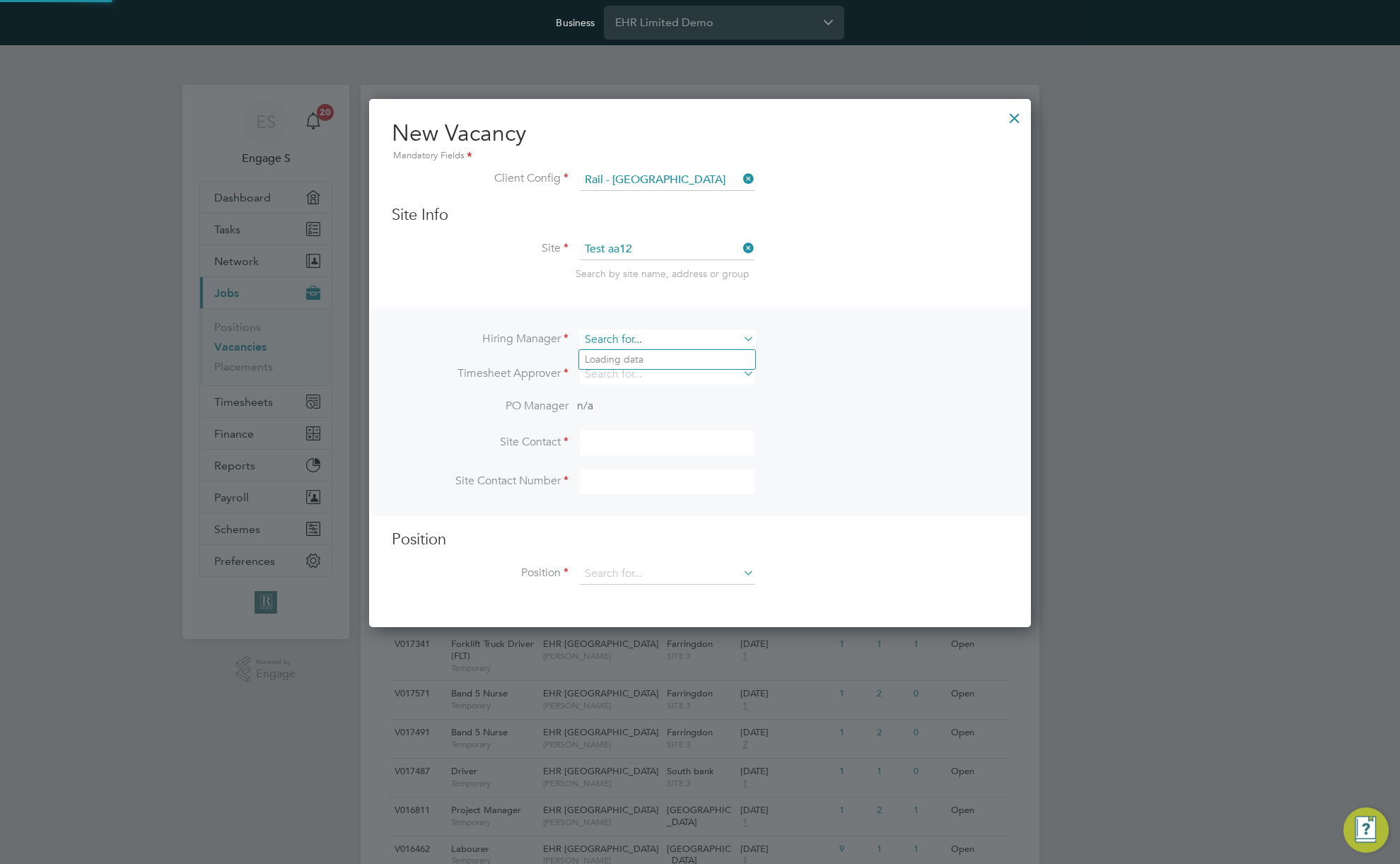
click at [671, 339] on input at bounding box center [667, 340] width 175 height 20
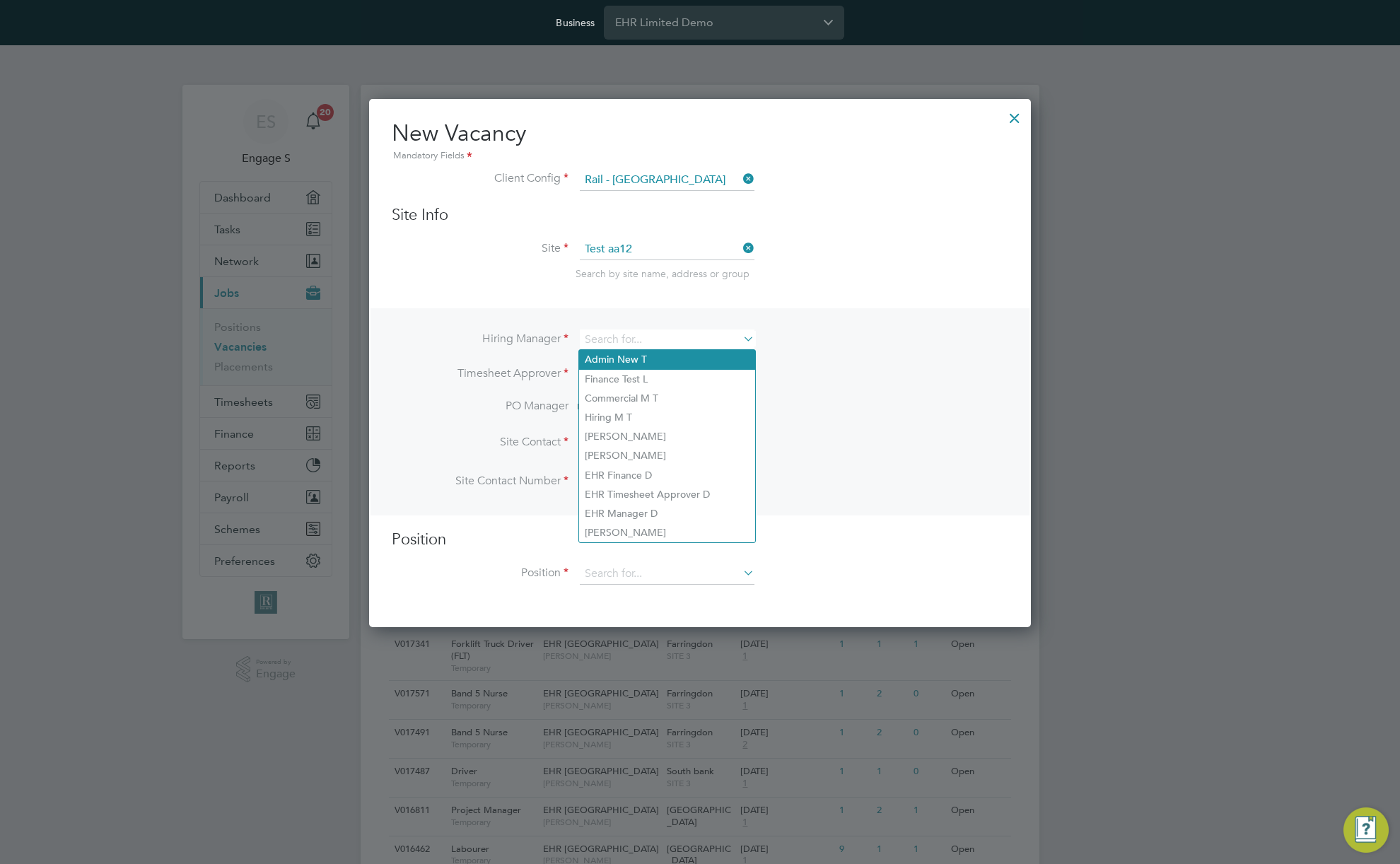
click at [656, 362] on li "Admin New T" at bounding box center [667, 359] width 176 height 19
type input "Admin New T"
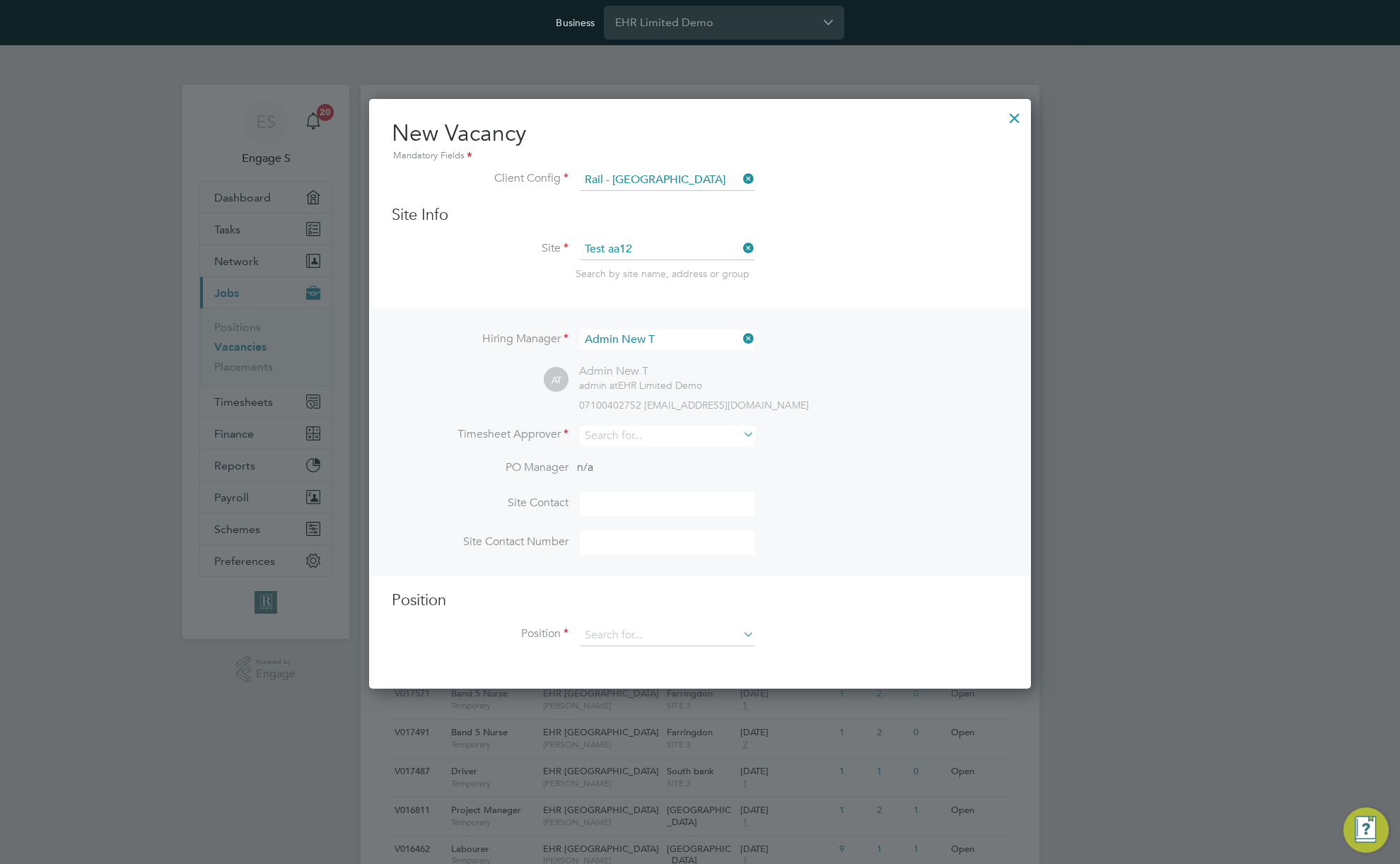
scroll to position [592, 663]
click at [664, 432] on input at bounding box center [667, 436] width 175 height 20
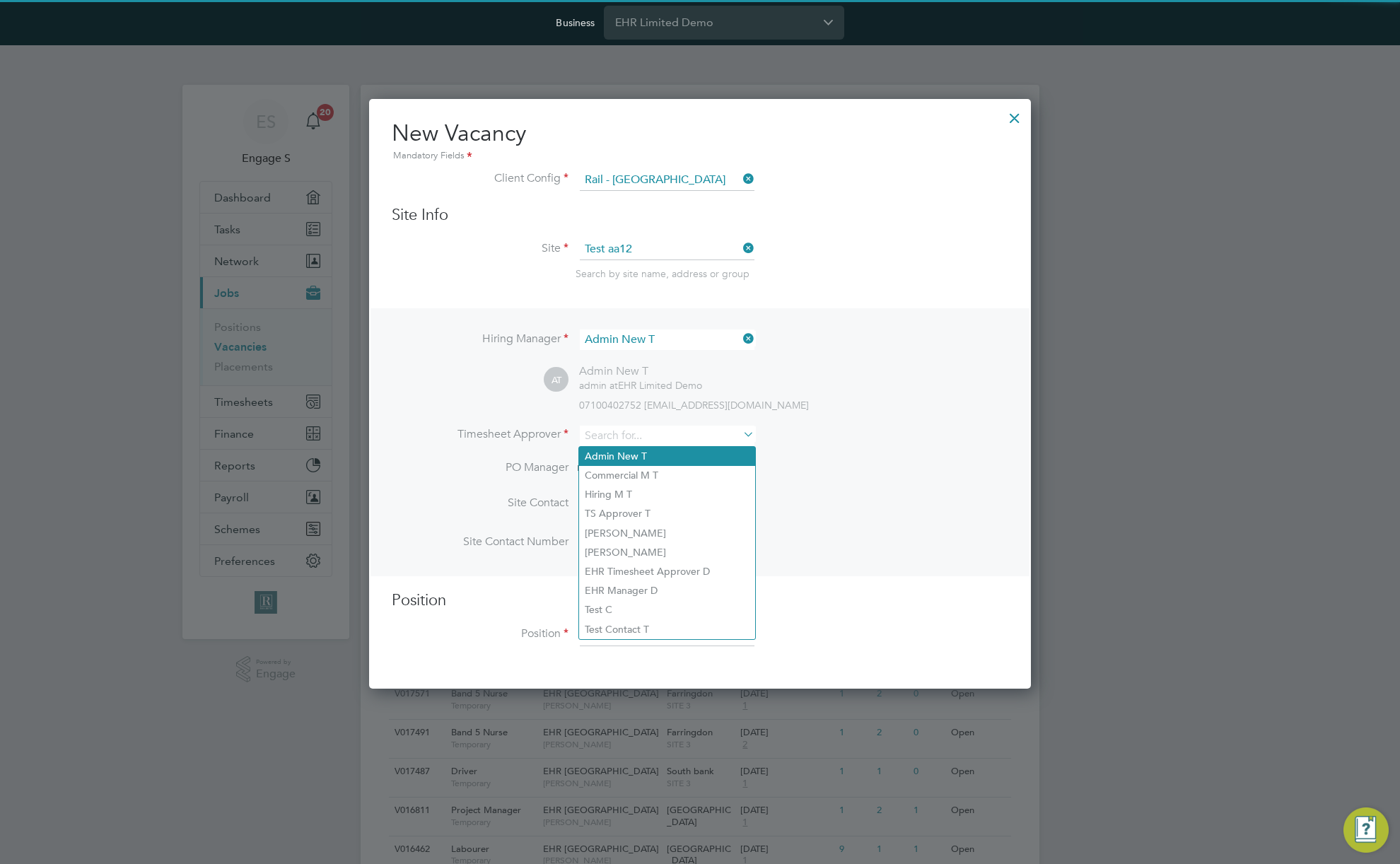
click at [657, 448] on li "Admin New T" at bounding box center [667, 457] width 176 height 19
type input "Admin New T"
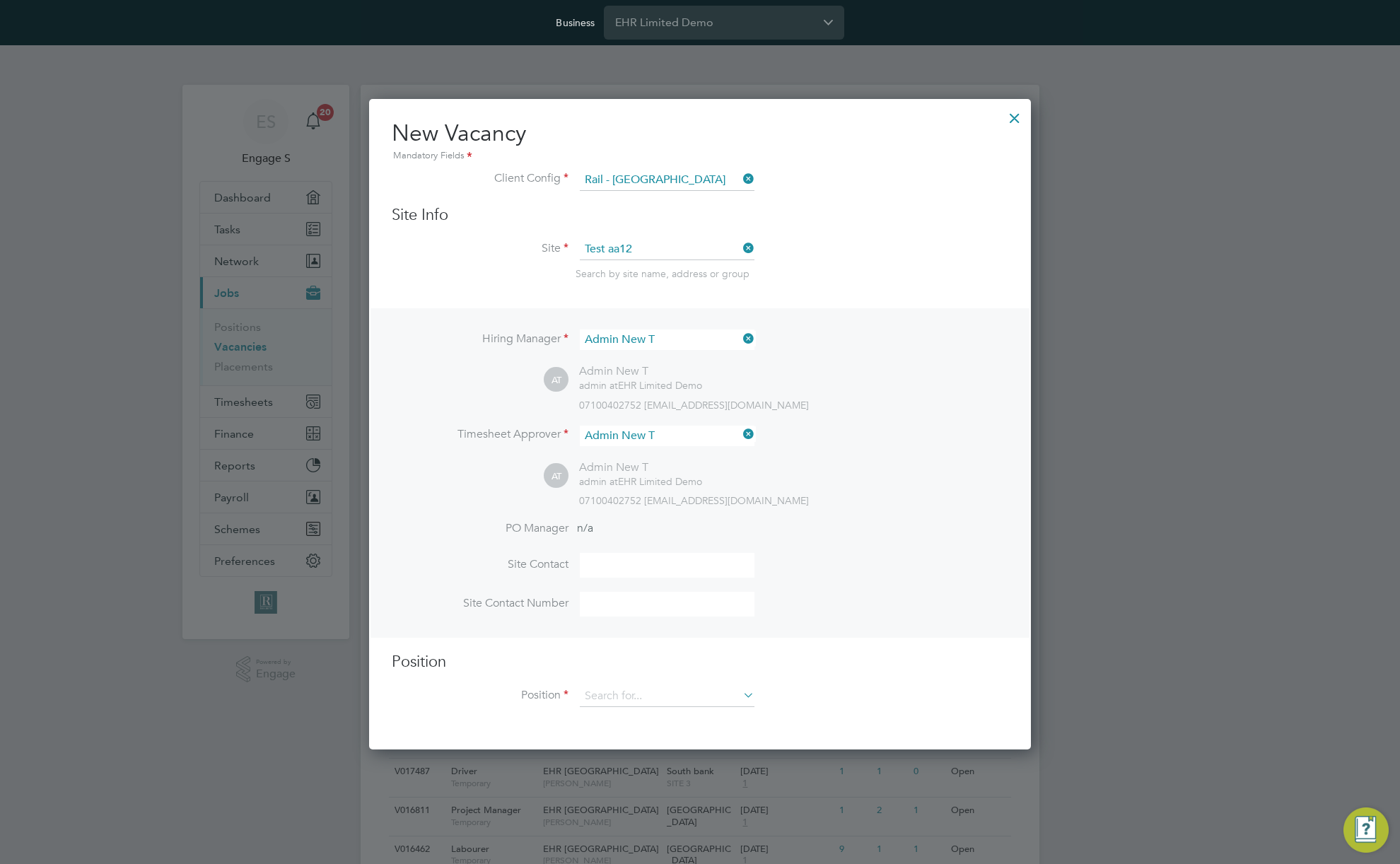
scroll to position [653, 663]
click at [685, 698] on input at bounding box center [667, 696] width 175 height 21
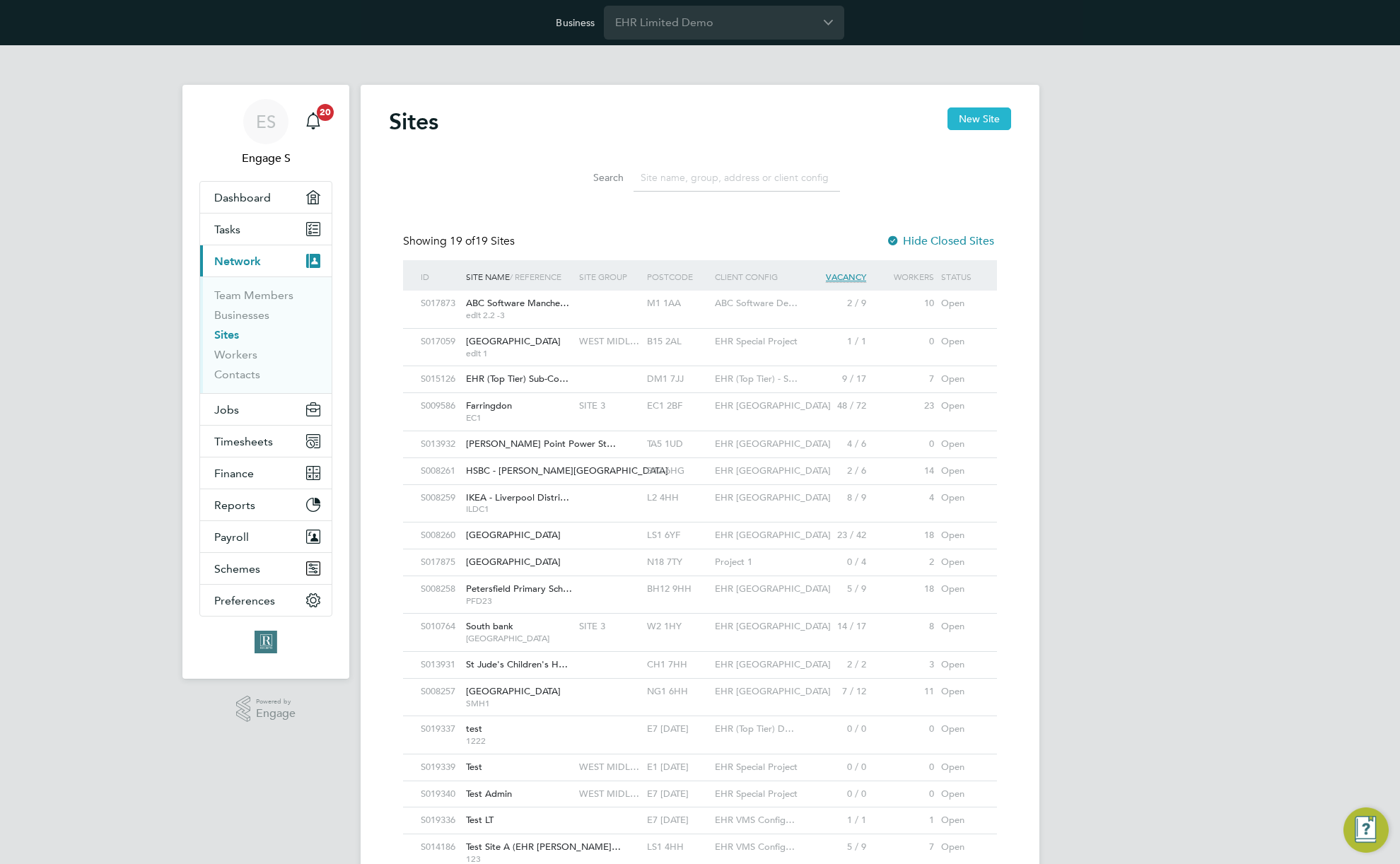
drag, startPoint x: 1004, startPoint y: 111, endPoint x: 996, endPoint y: 115, distance: 8.9
click at [1002, 111] on button "New Site" at bounding box center [979, 118] width 64 height 23
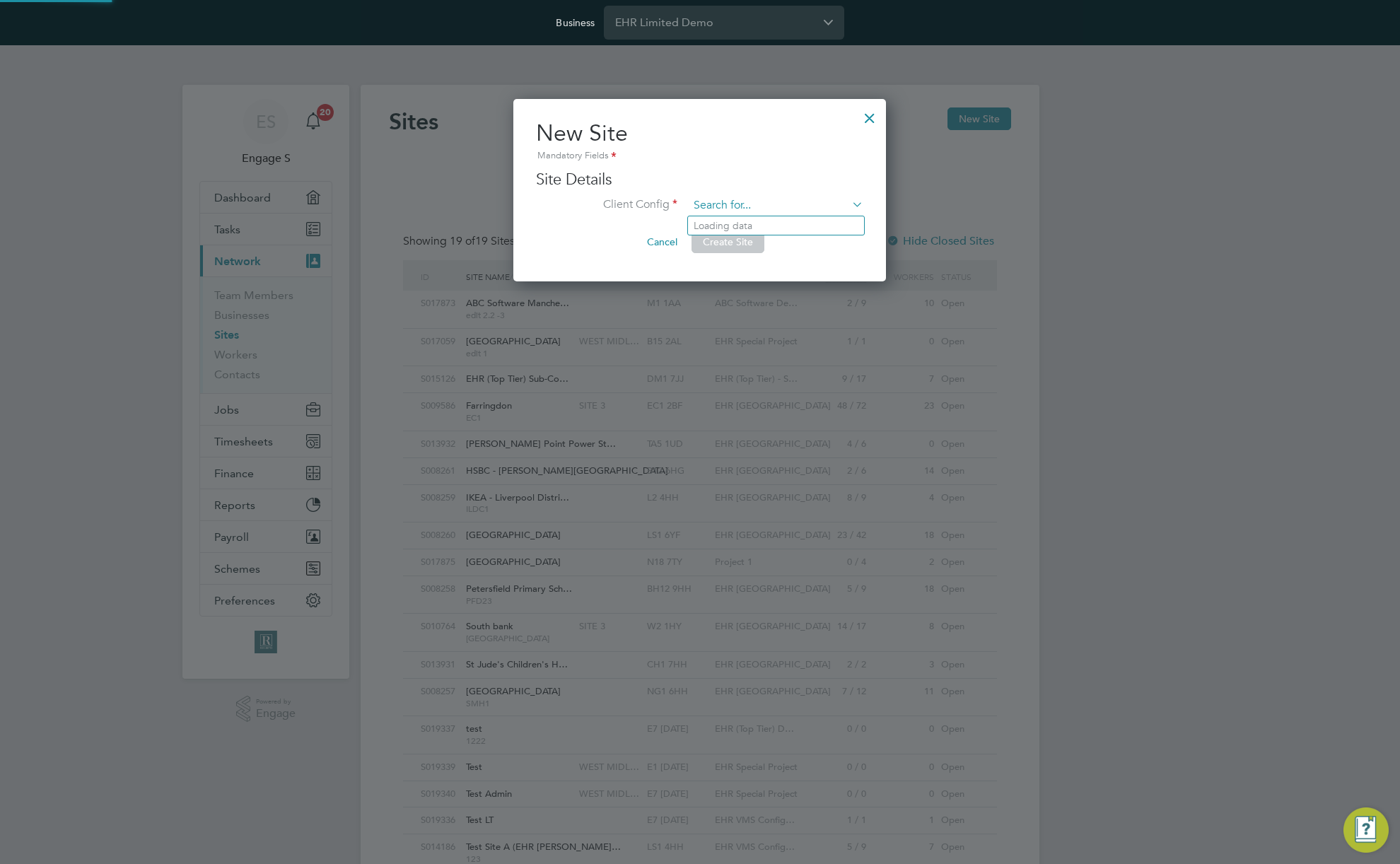
click at [811, 203] on input at bounding box center [776, 206] width 175 height 21
paste input "Rail - [GEOGRAPHIC_DATA]"
type input "Rail - West Midlands"
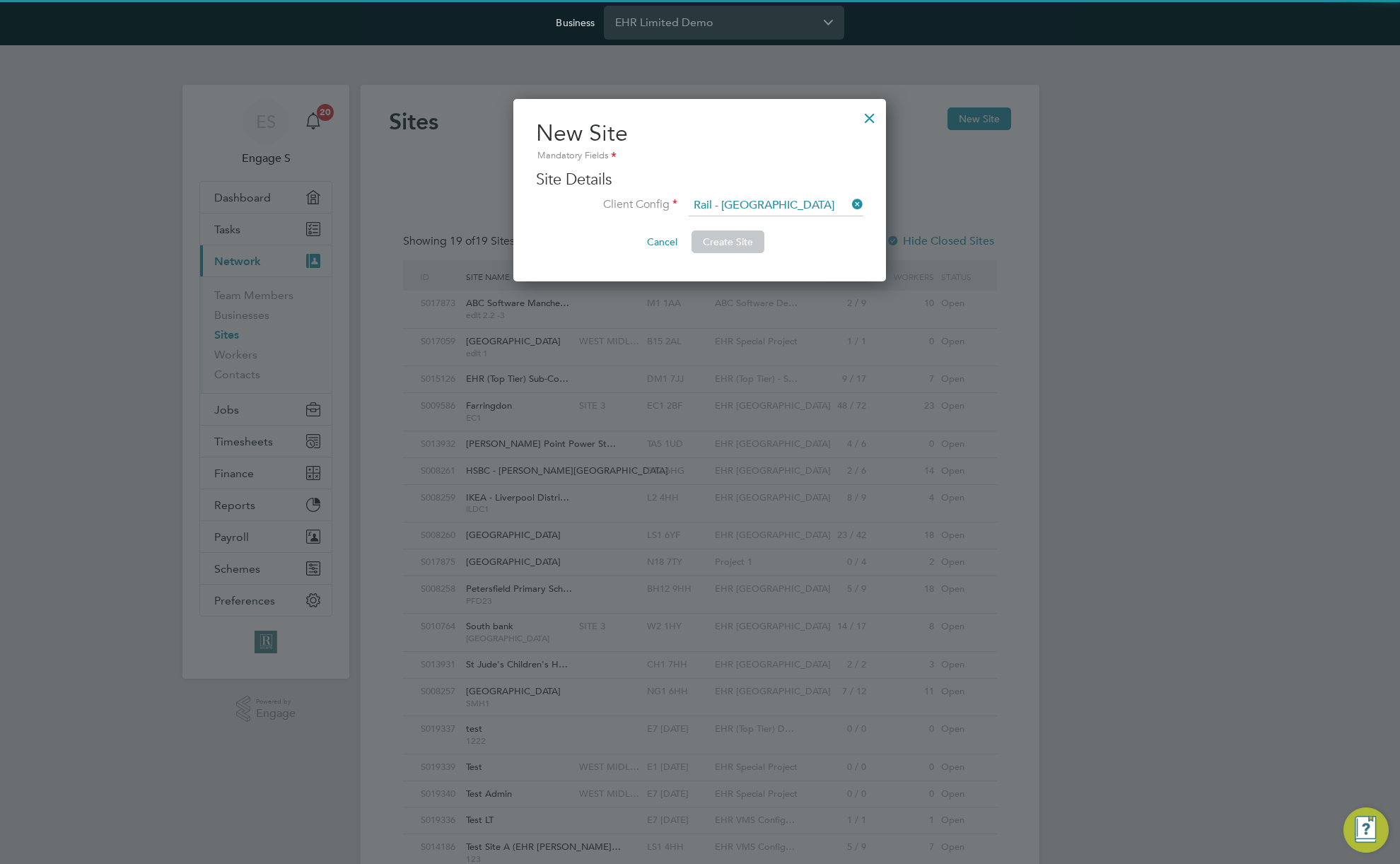
click at [777, 221] on b "Midlands" at bounding box center [798, 225] width 104 height 12
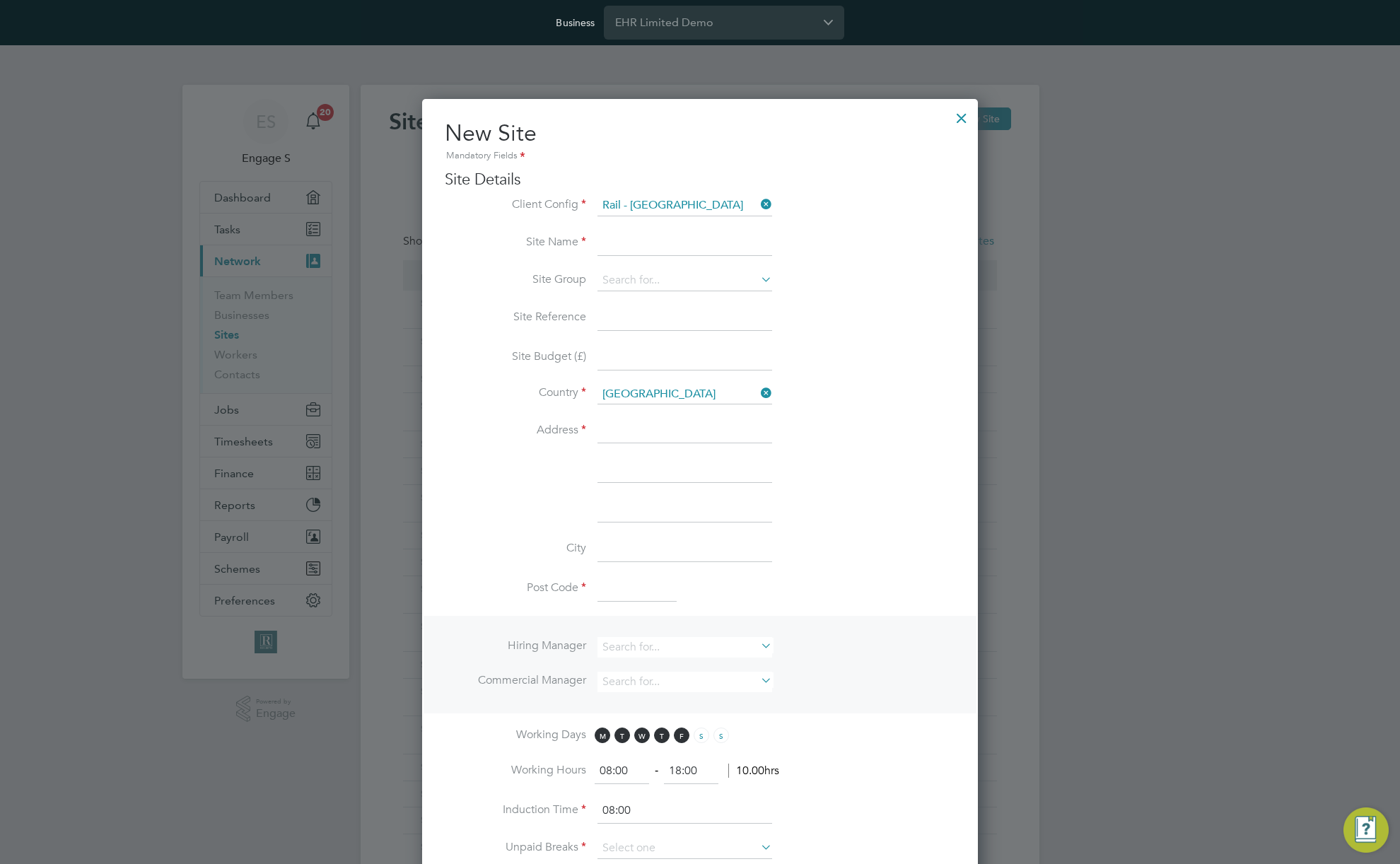
click at [708, 245] on input at bounding box center [685, 243] width 175 height 25
type input "Test aa12"
click at [641, 432] on input at bounding box center [685, 432] width 175 height 25
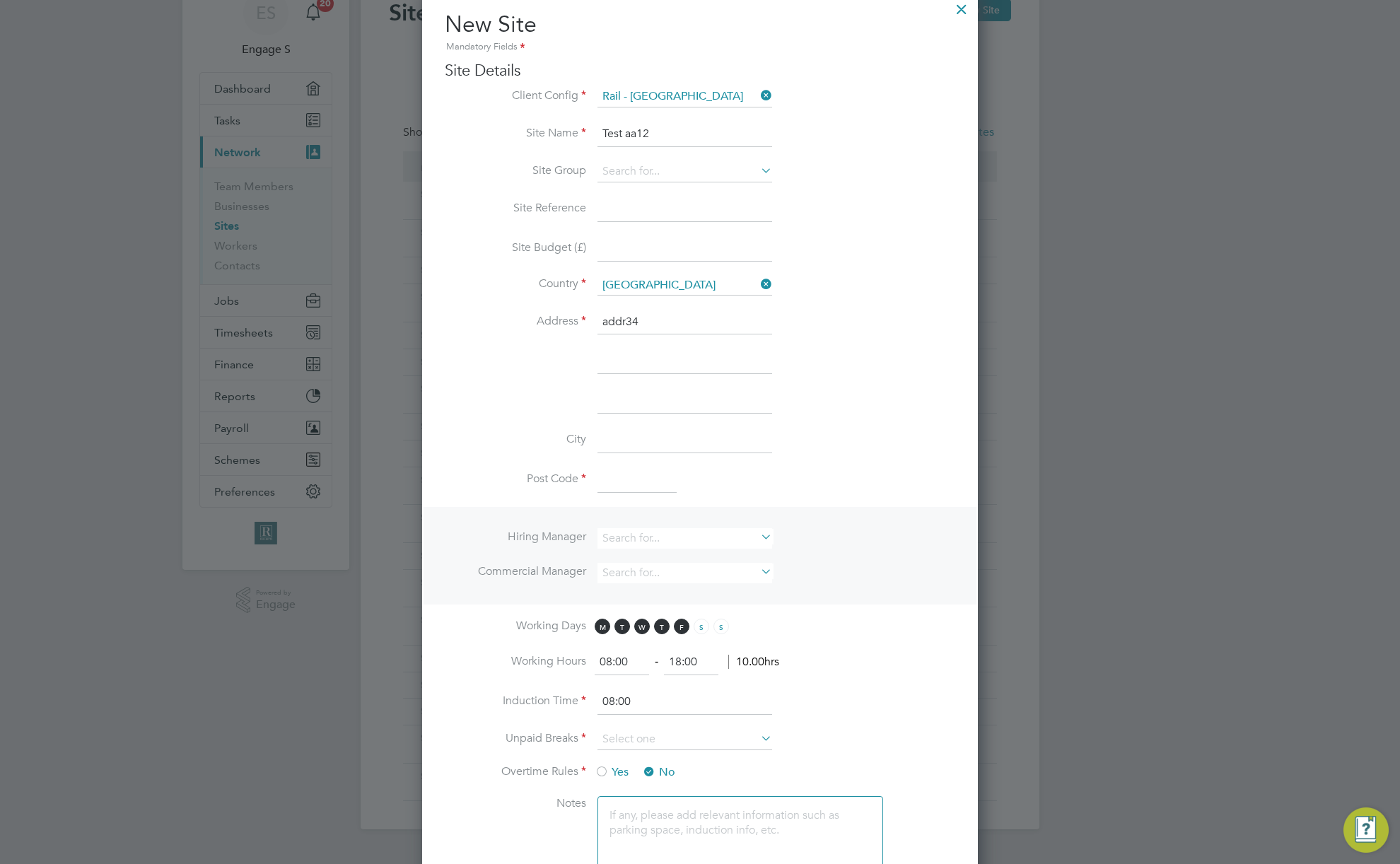
type input "addr34"
click at [639, 469] on input at bounding box center [637, 480] width 79 height 25
type input "A7 1AD"
click at [525, 512] on li "Hiring Manager Commercial Manager" at bounding box center [700, 556] width 553 height 97
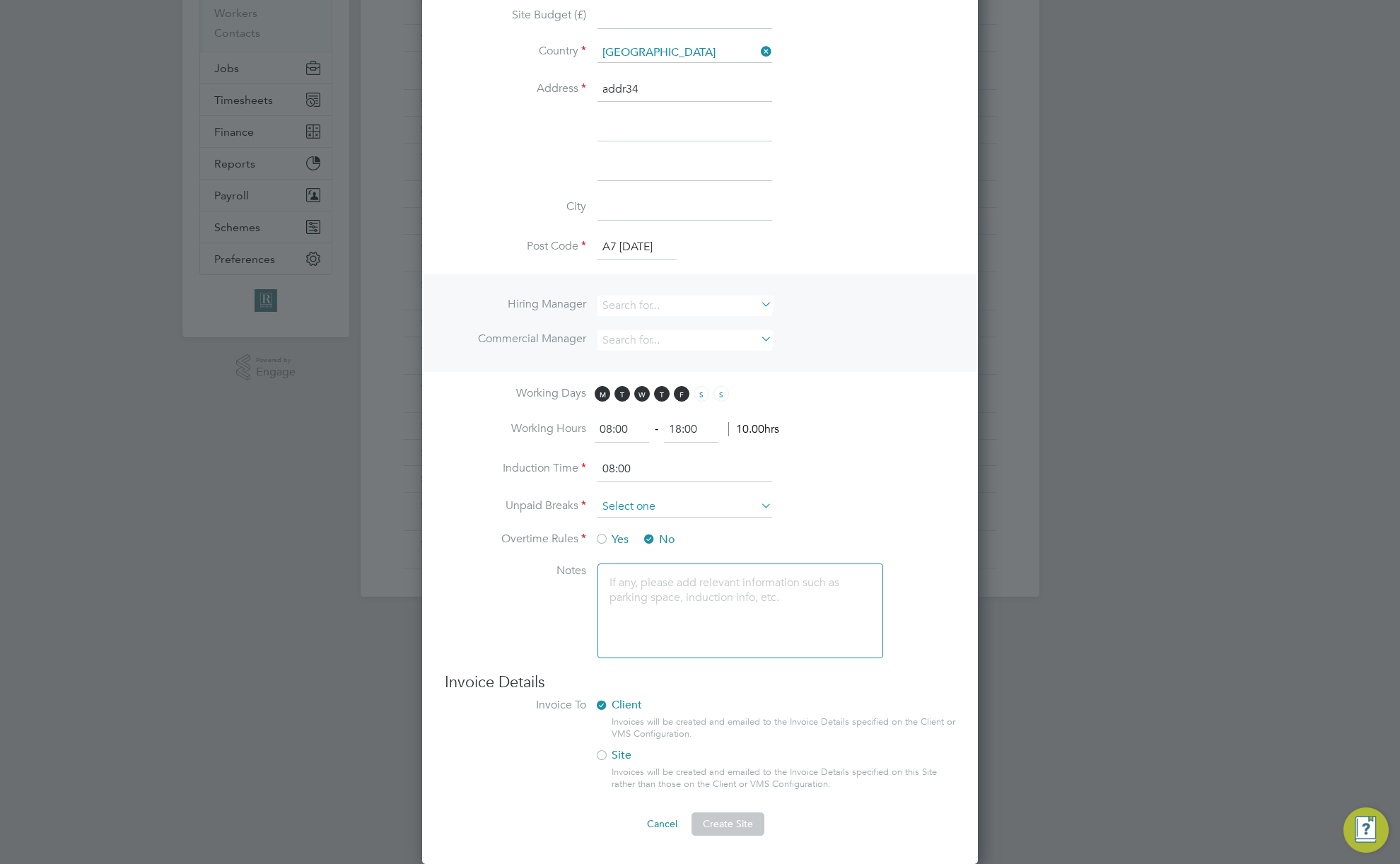
click at [682, 501] on input at bounding box center [685, 507] width 175 height 21
click at [660, 530] on li "Nothing" at bounding box center [685, 527] width 176 height 18
type input "Nothing"
click at [722, 826] on span "Create Site" at bounding box center [728, 824] width 50 height 13
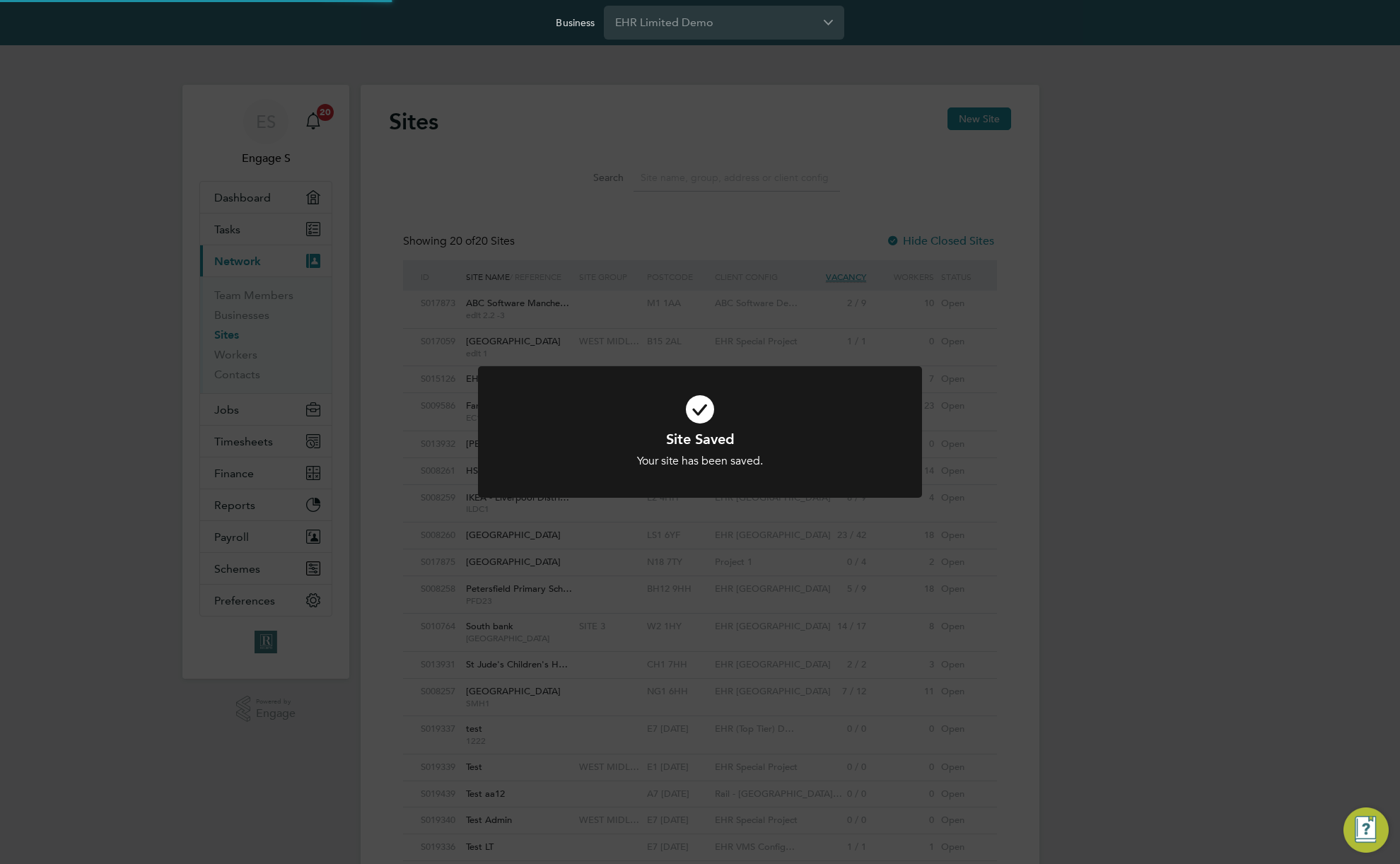
click at [1129, 279] on div "Site Saved Your site has been saved. Cancel Okay" at bounding box center [700, 432] width 1400 height 864
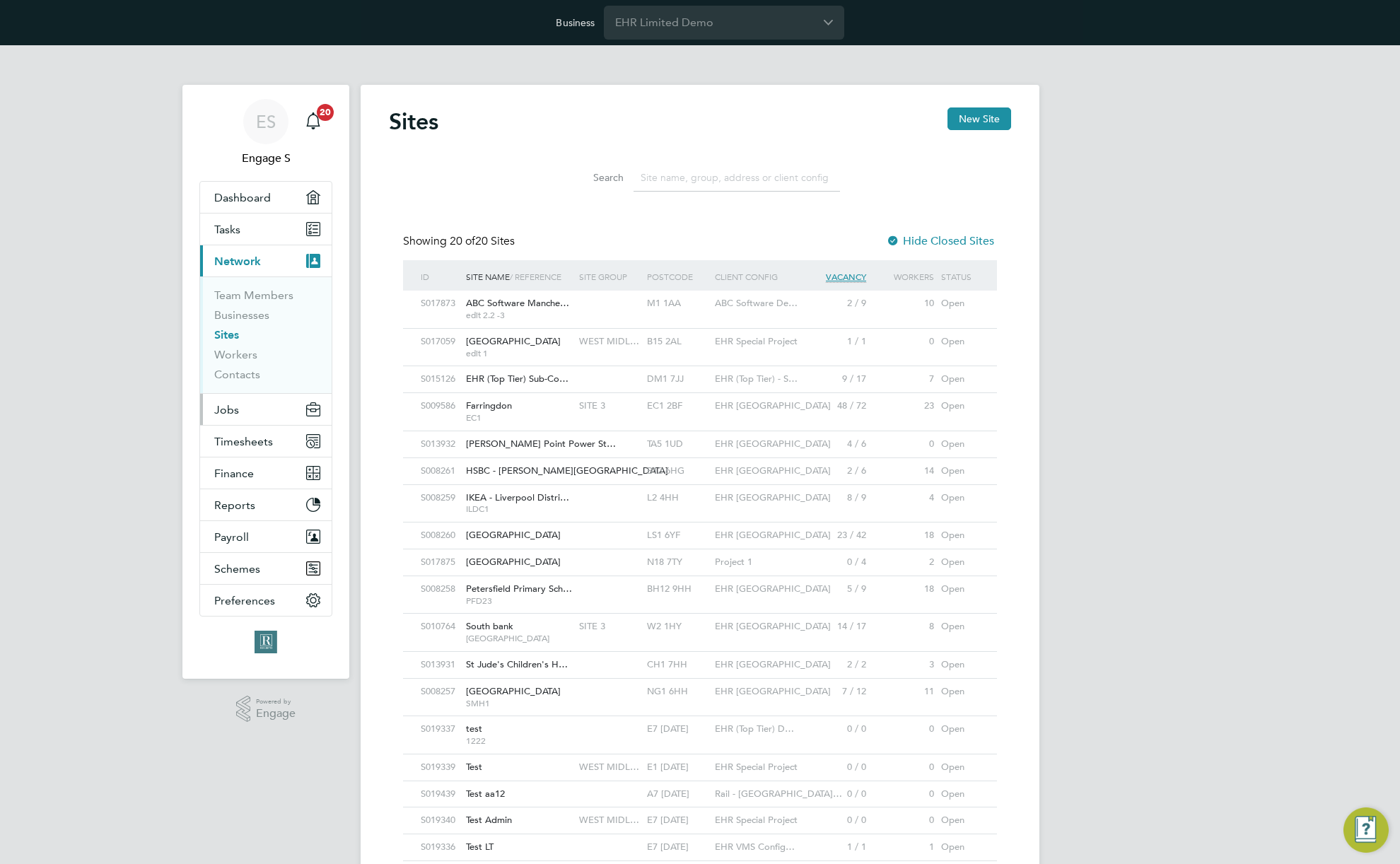
click at [245, 412] on button "Jobs" at bounding box center [266, 410] width 132 height 31
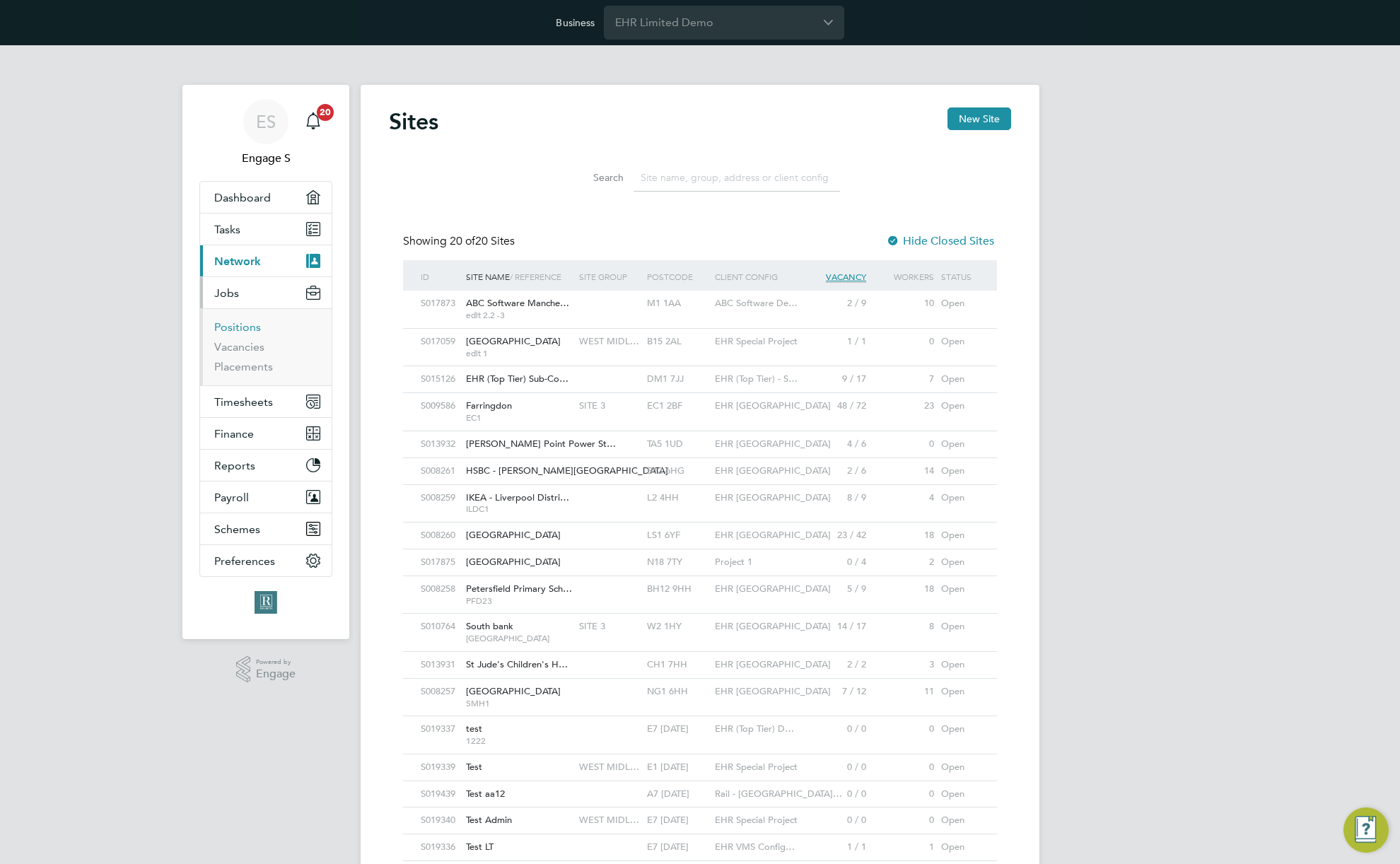
click at [233, 324] on link "Positions" at bounding box center [237, 326] width 46 height 13
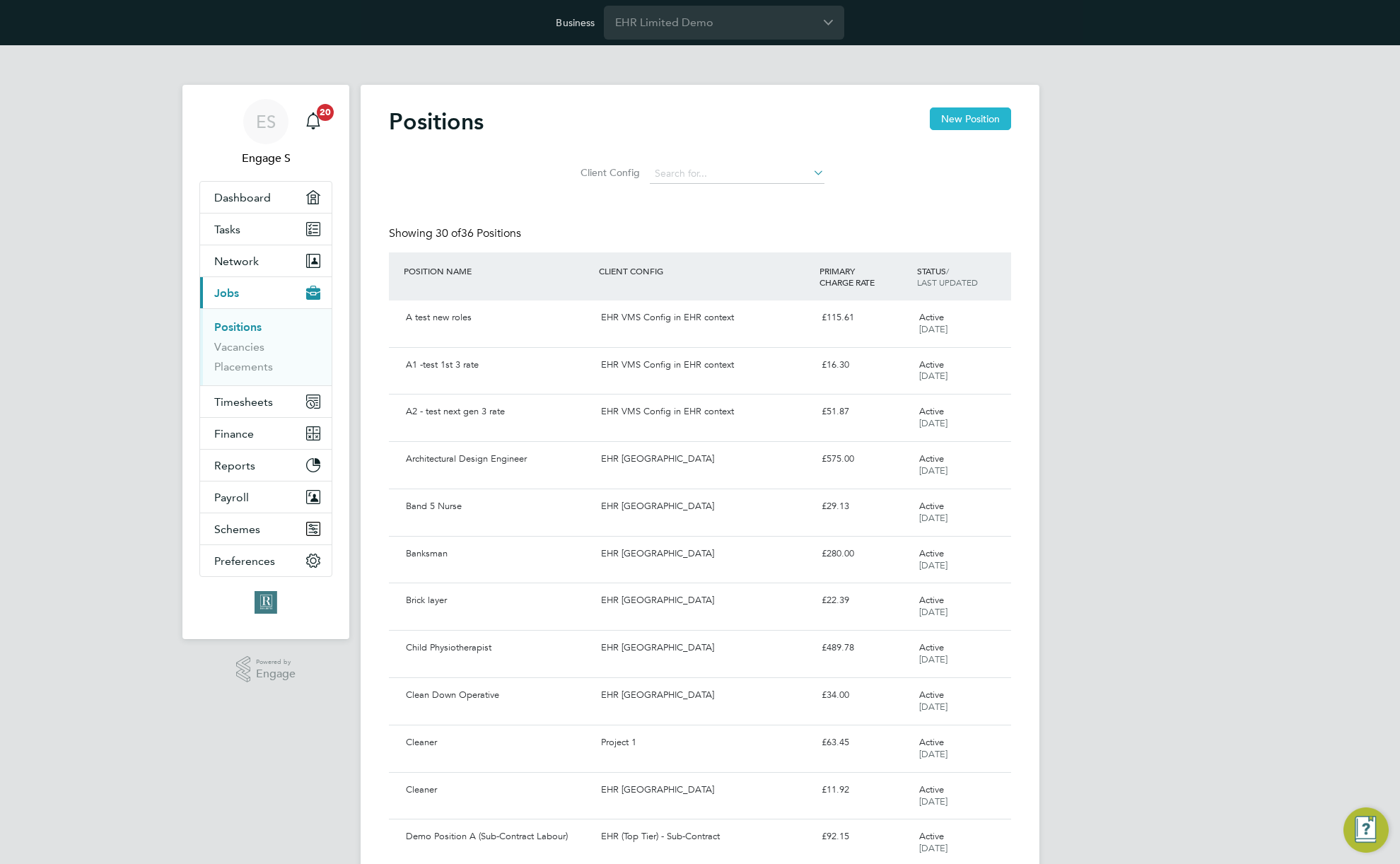
click at [964, 116] on button "New Position" at bounding box center [970, 118] width 82 height 23
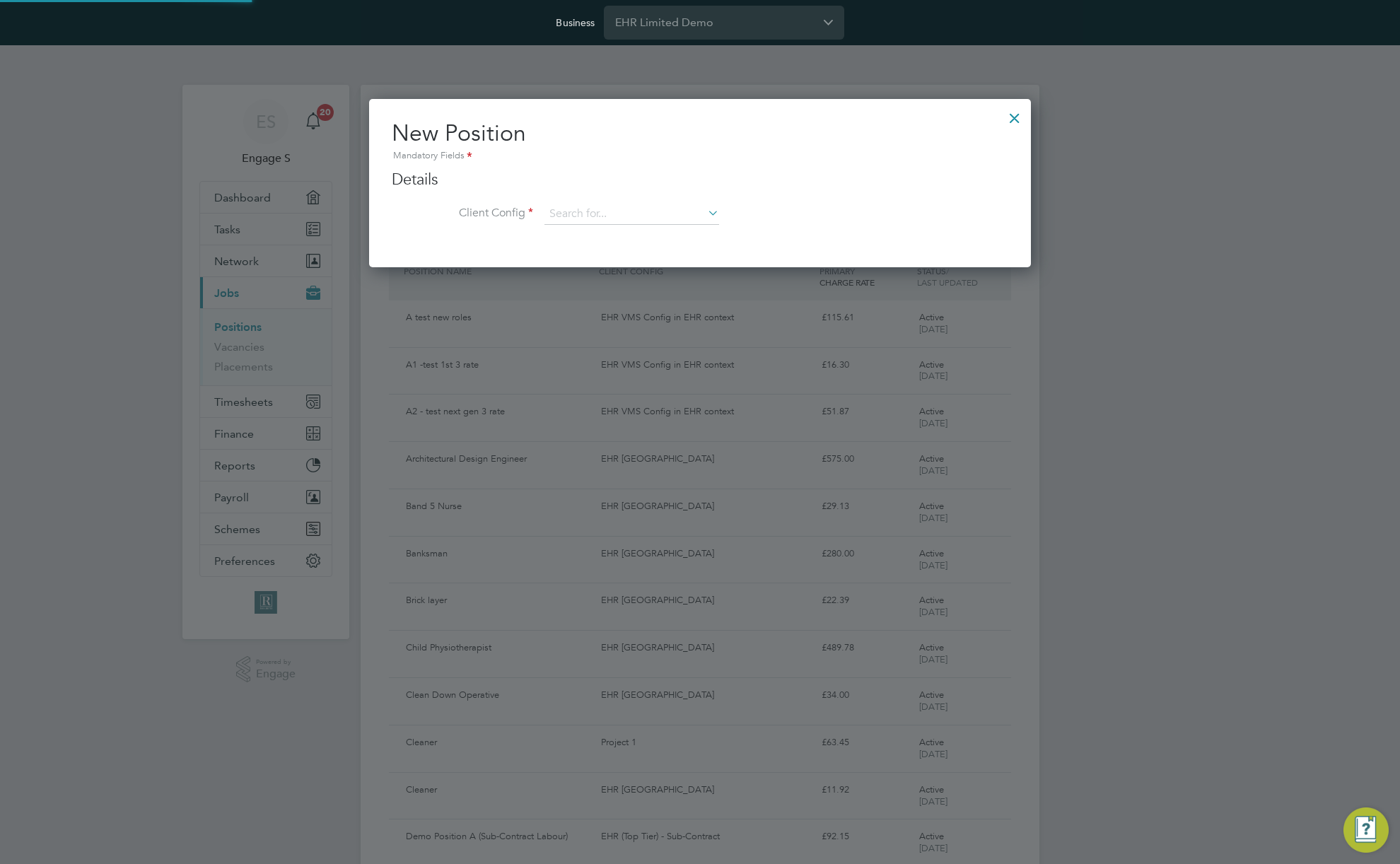
scroll to position [170, 663]
click at [605, 222] on input at bounding box center [631, 214] width 175 height 21
paste input "Rail - West Midlands"
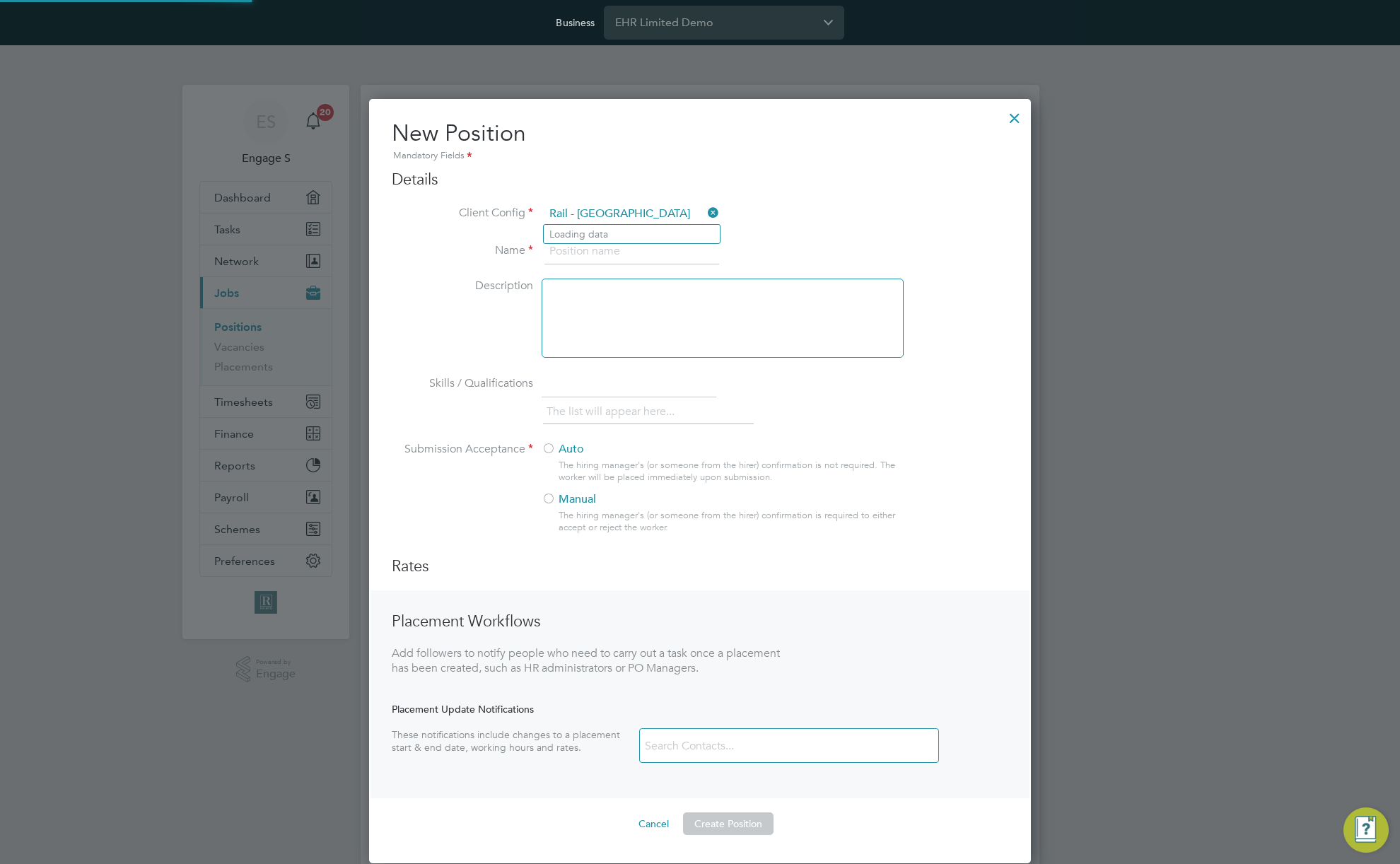
scroll to position [765, 663]
type input "Rail - West Midlands"
click at [606, 230] on b "Midlands" at bounding box center [653, 234] width 104 height 12
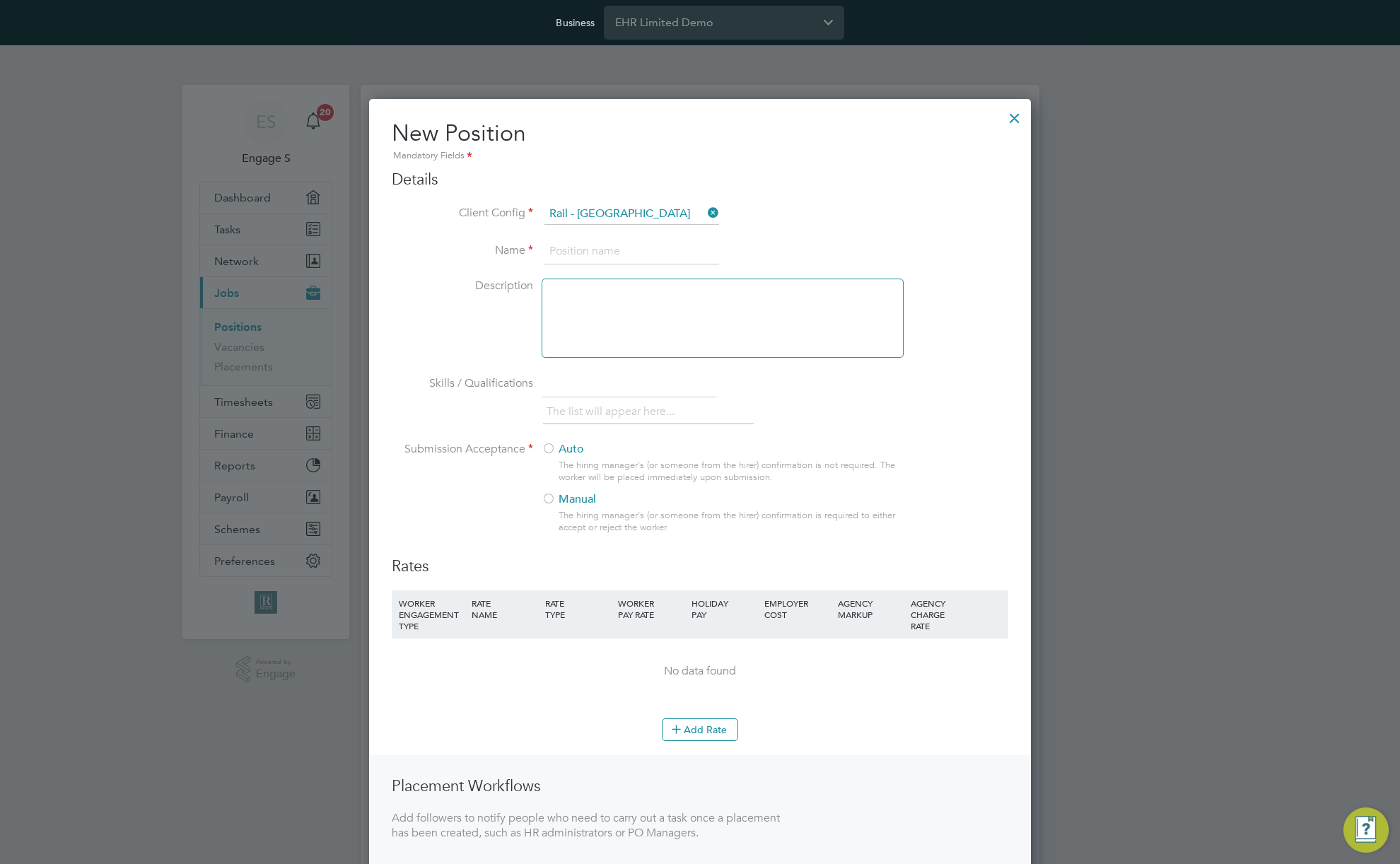
scroll to position [930, 663]
click at [598, 251] on input at bounding box center [631, 252] width 175 height 25
type input "Test POsition"
click at [554, 453] on div at bounding box center [548, 450] width 14 height 14
click at [708, 727] on button "Add Rate" at bounding box center [700, 730] width 76 height 23
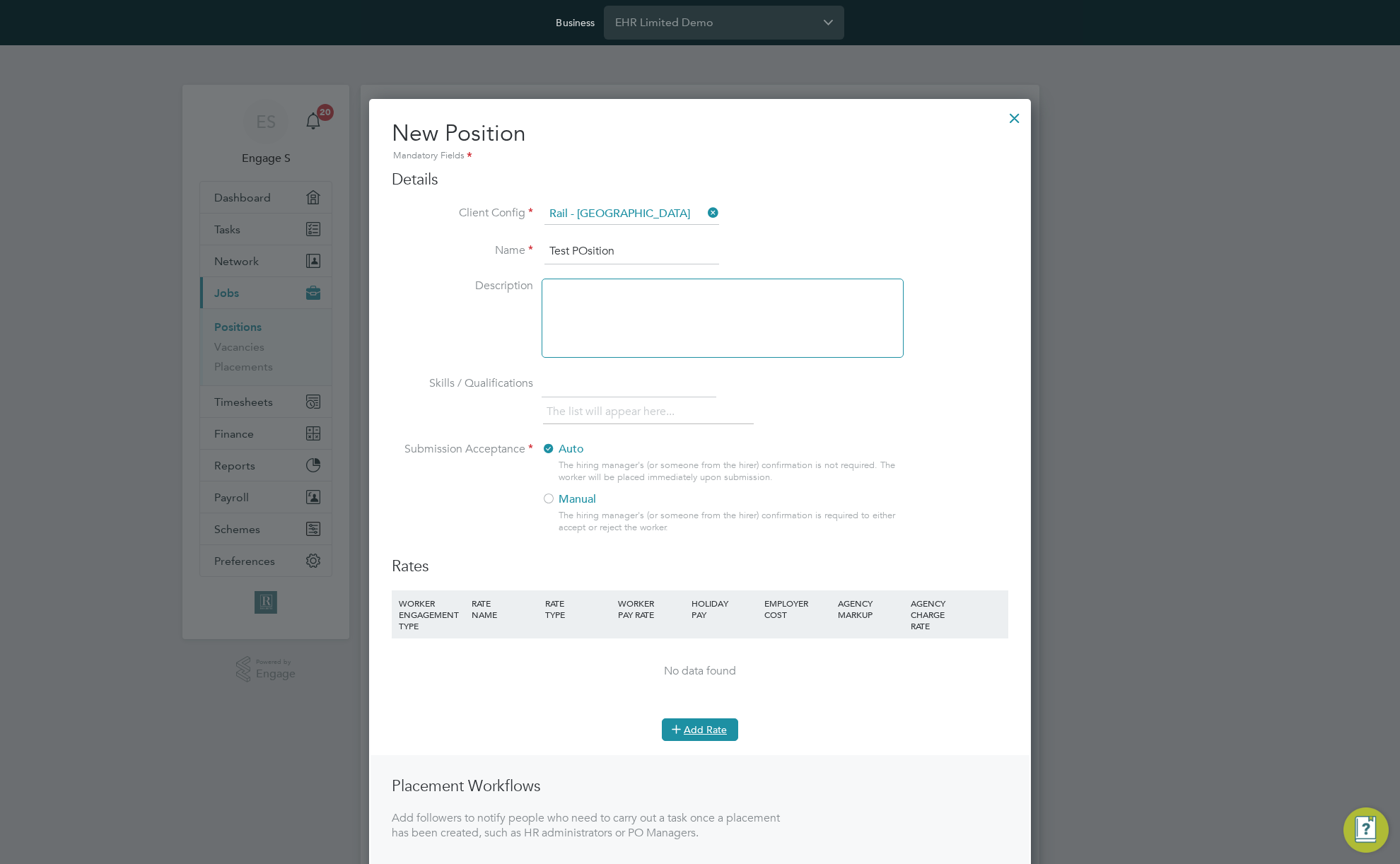
scroll to position [1004, 663]
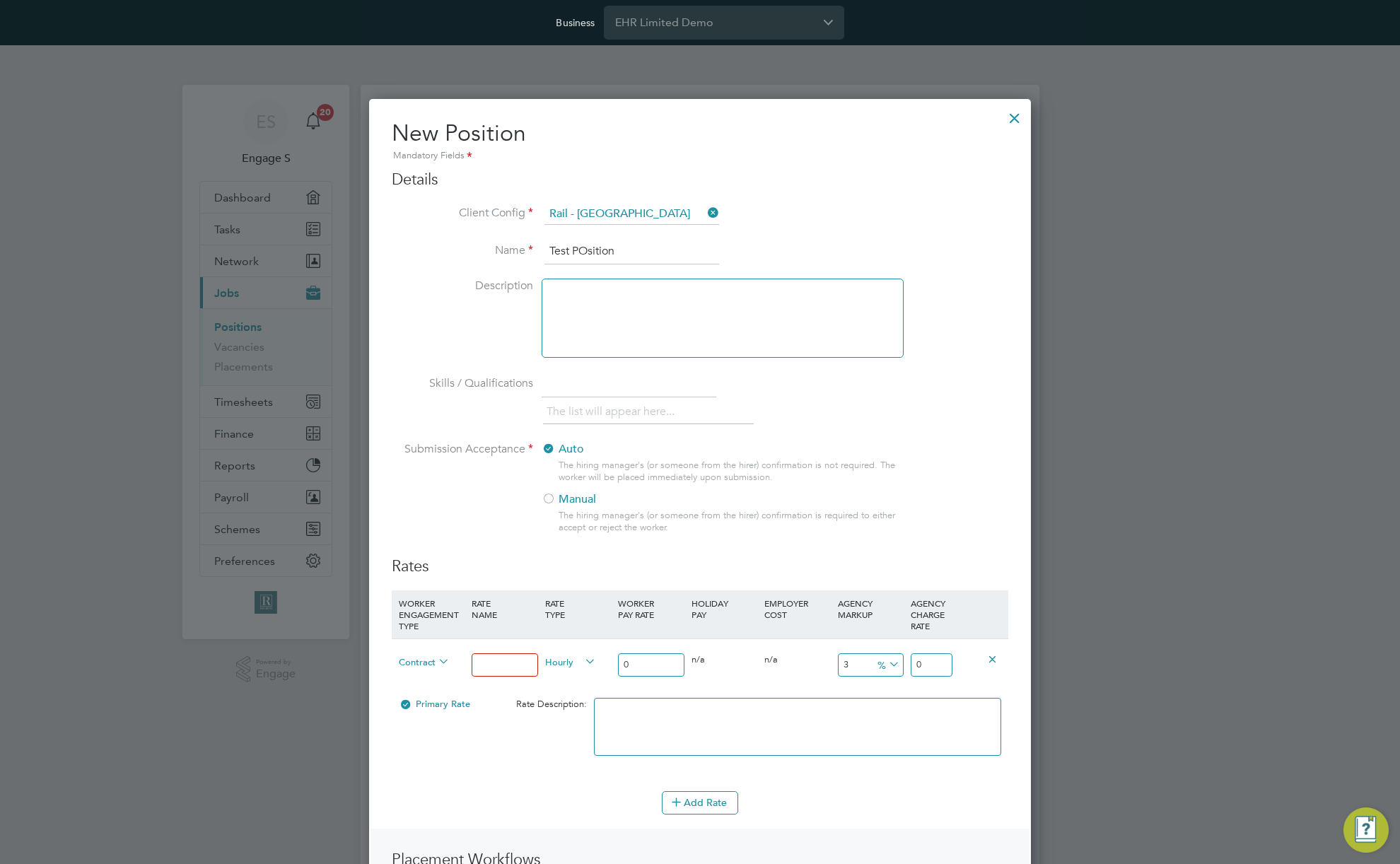
click at [493, 661] on input at bounding box center [504, 665] width 66 height 24
type input "tes"
click at [645, 661] on input "0" at bounding box center [651, 665] width 66 height 24
type input "02"
type input "2.06"
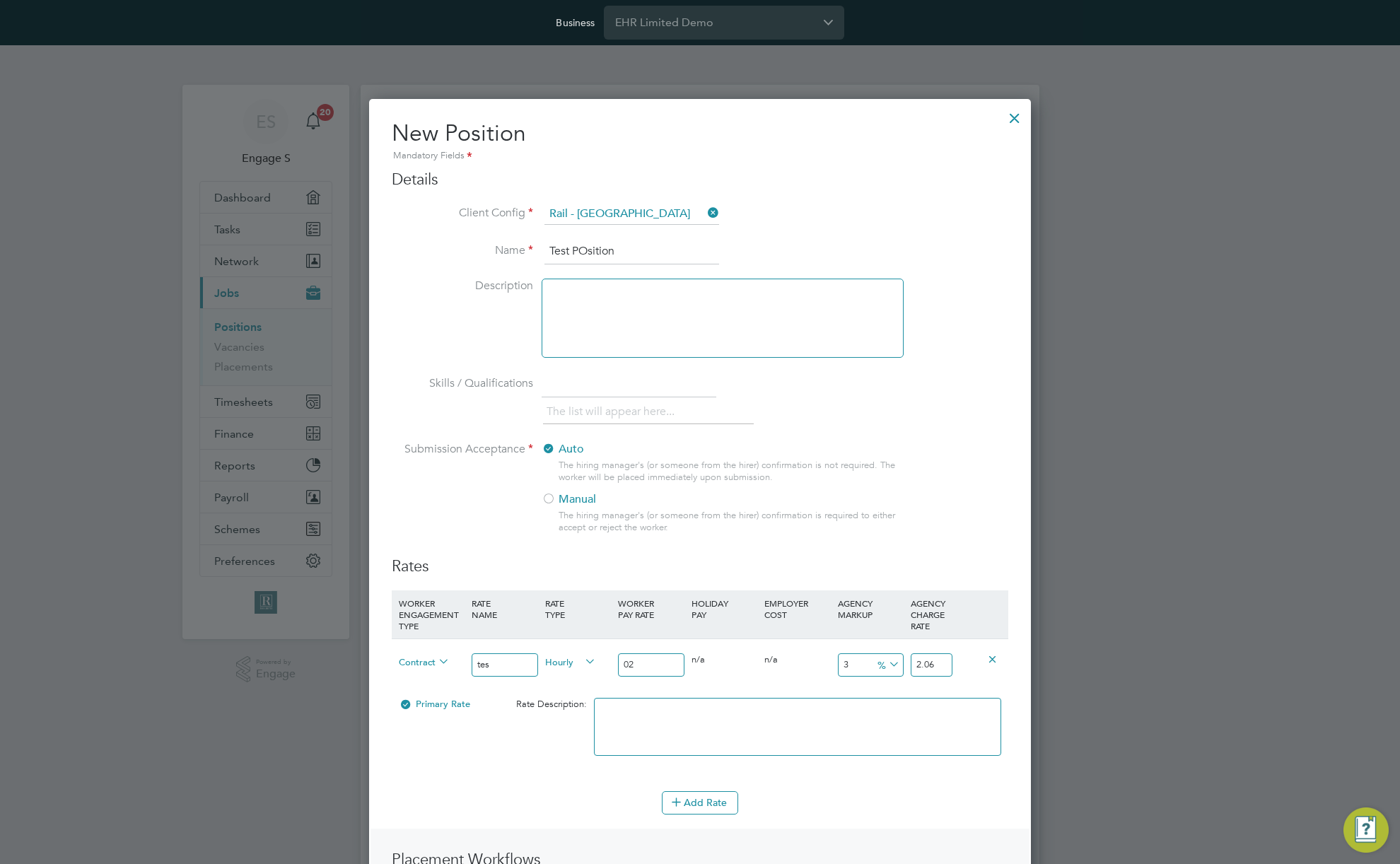
type input "022"
type input "22.66"
type input "0223"
type input "229.69"
type input "0223"
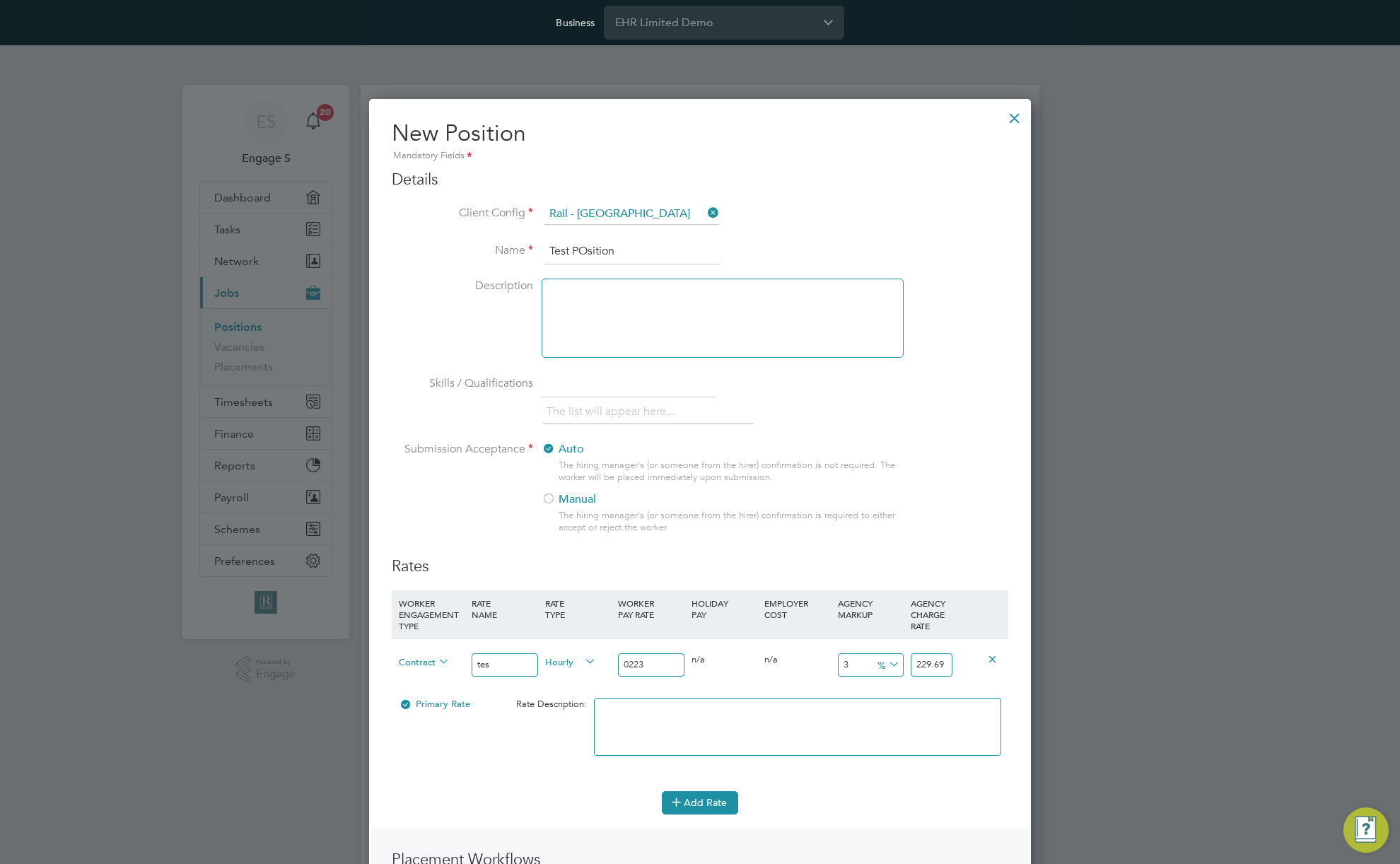
click at [700, 803] on button "Add Rate" at bounding box center [700, 803] width 76 height 23
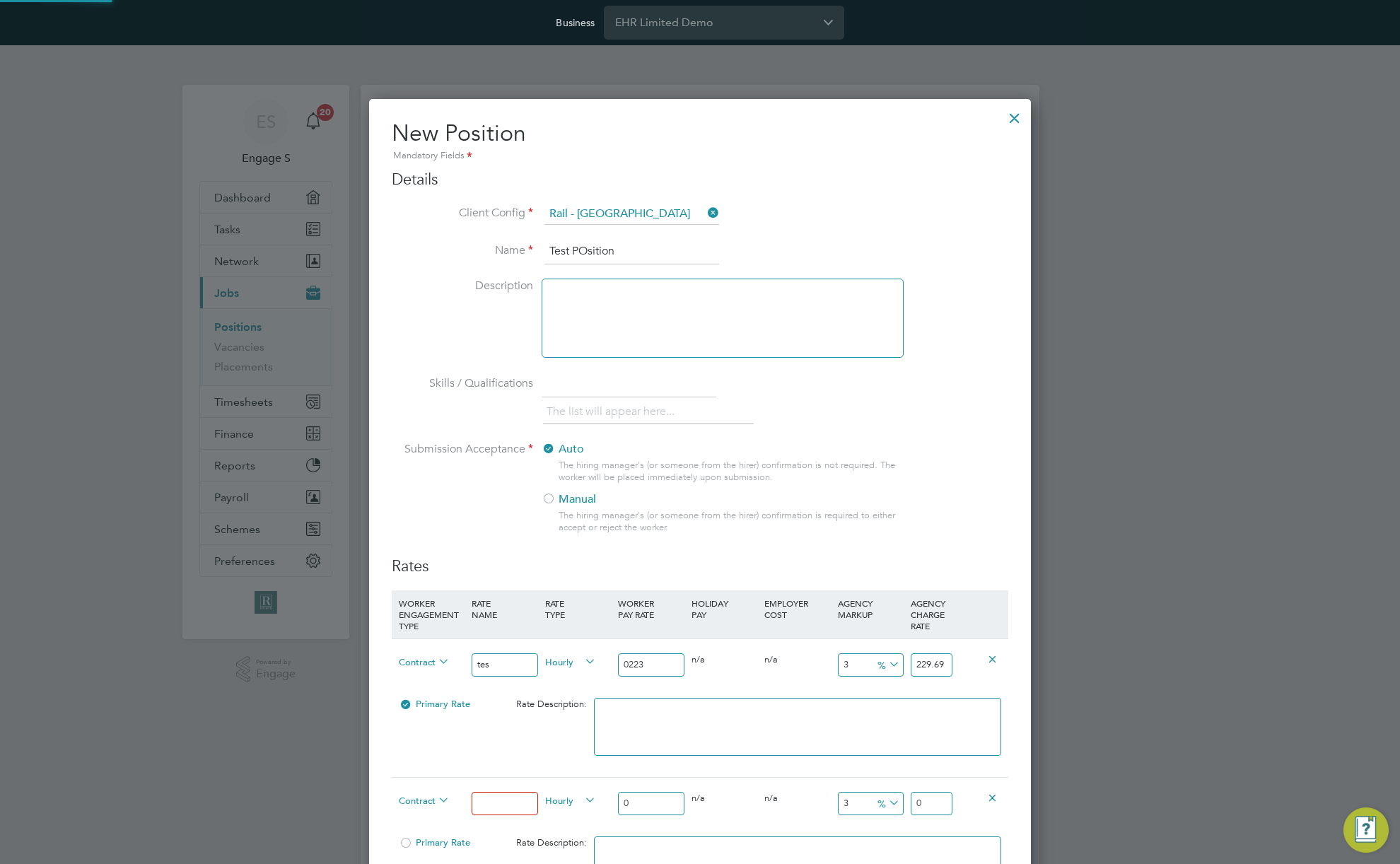
scroll to position [1142, 663]
click at [435, 799] on icon at bounding box center [435, 800] width 0 height 20
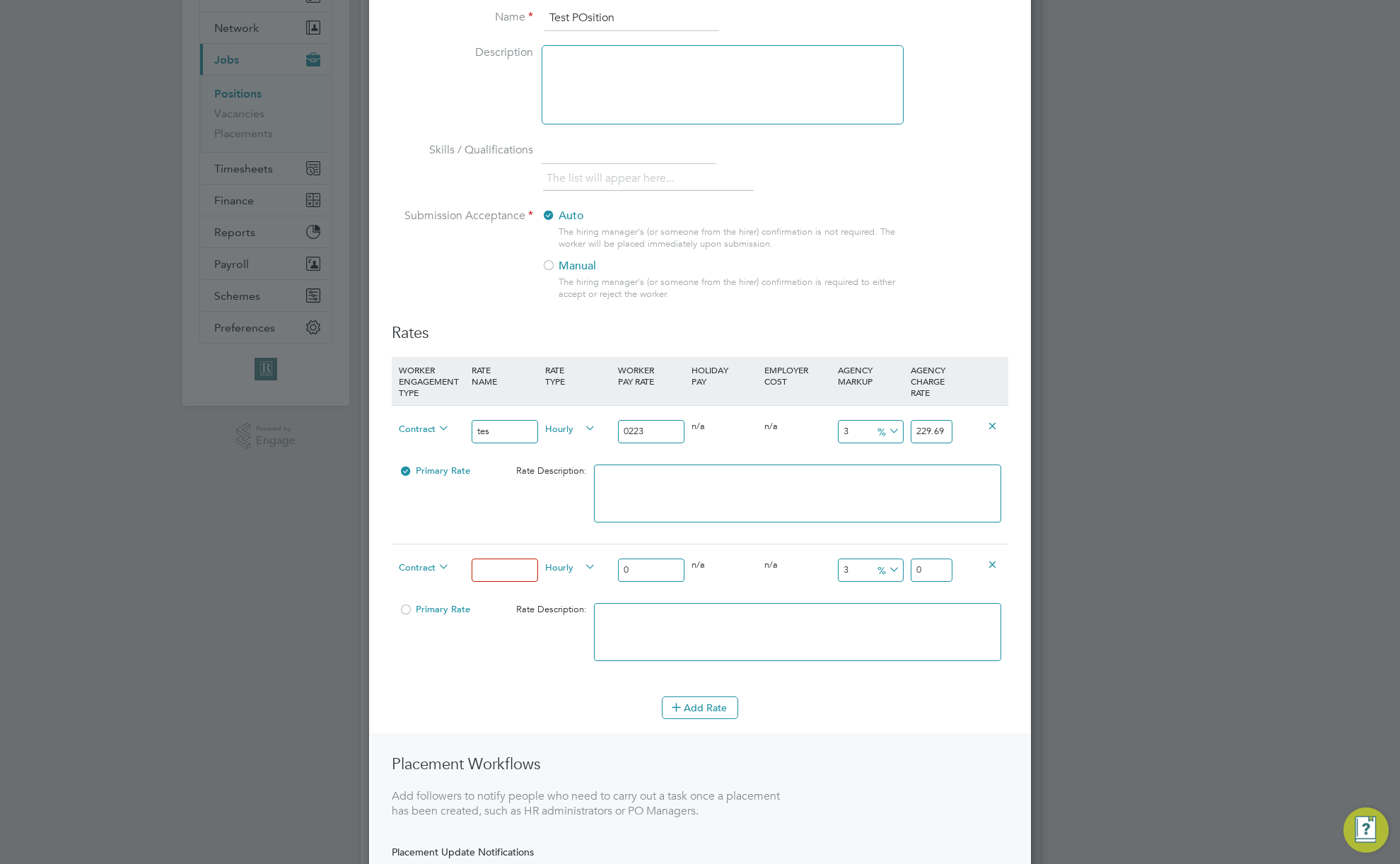
scroll to position [237, 0]
click at [422, 568] on span "Contract" at bounding box center [424, 563] width 51 height 16
click at [496, 562] on input at bounding box center [504, 567] width 66 height 24
type input "test k"
click at [651, 572] on input "0" at bounding box center [651, 567] width 66 height 24
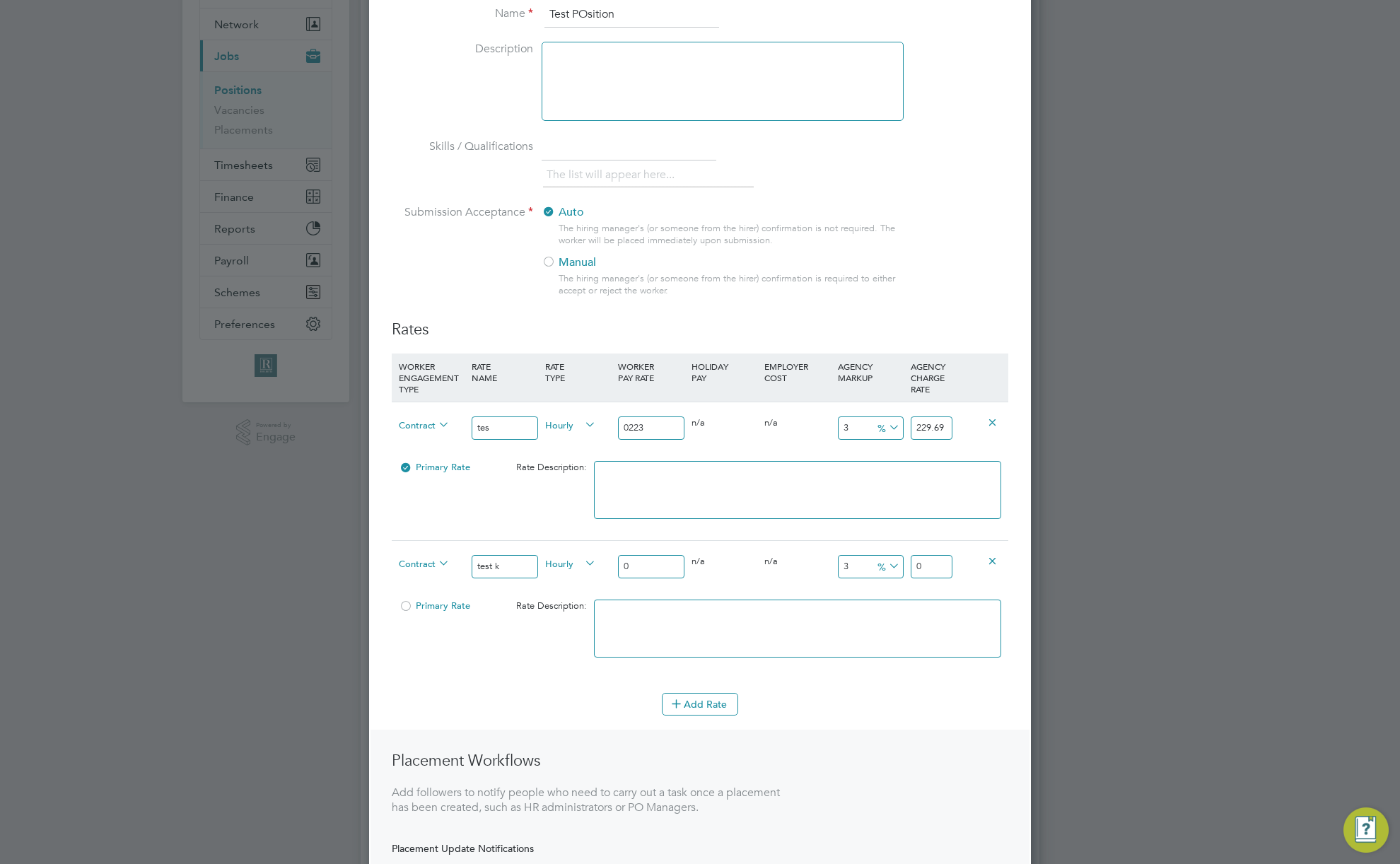
type input "02"
type input "2.06"
type input "022"
type input "22.66"
type input "022"
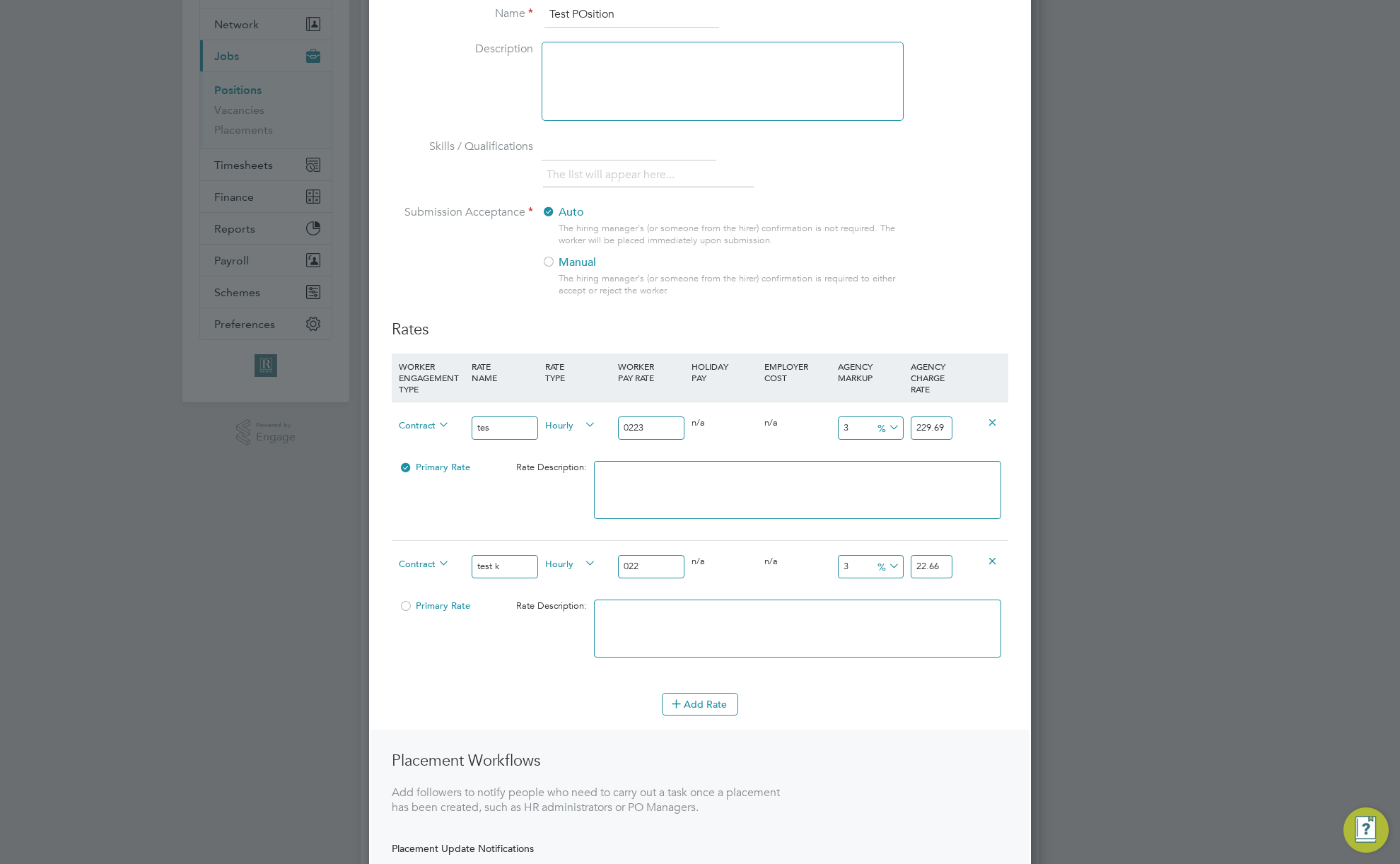
click at [785, 630] on textarea at bounding box center [797, 629] width 407 height 58
click at [410, 607] on div at bounding box center [405, 611] width 14 height 11
click at [438, 459] on div "Primary Rate" at bounding box center [444, 468] width 97 height 27
click at [439, 466] on span "Primary Rate" at bounding box center [434, 467] width 71 height 12
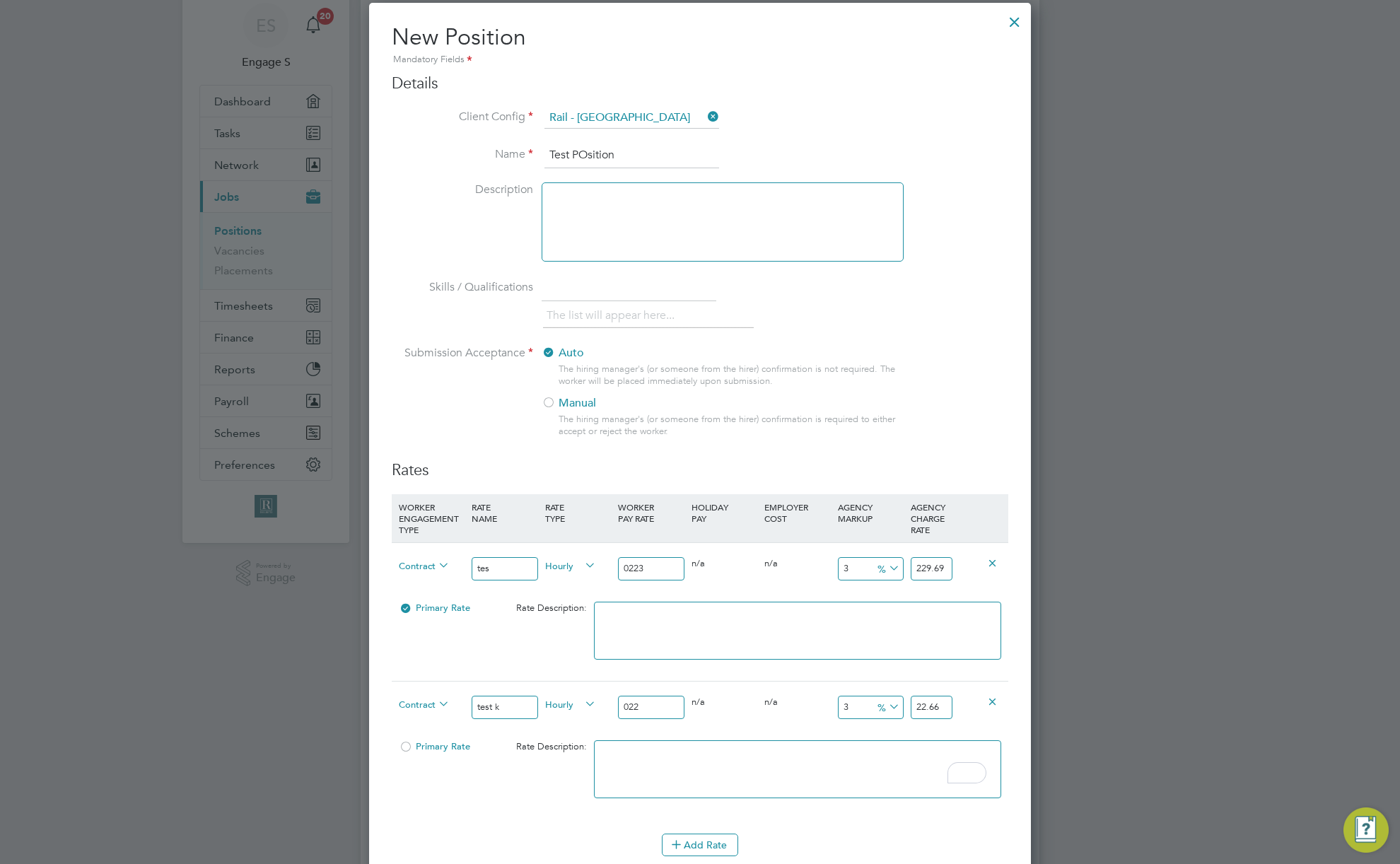
scroll to position [0, 0]
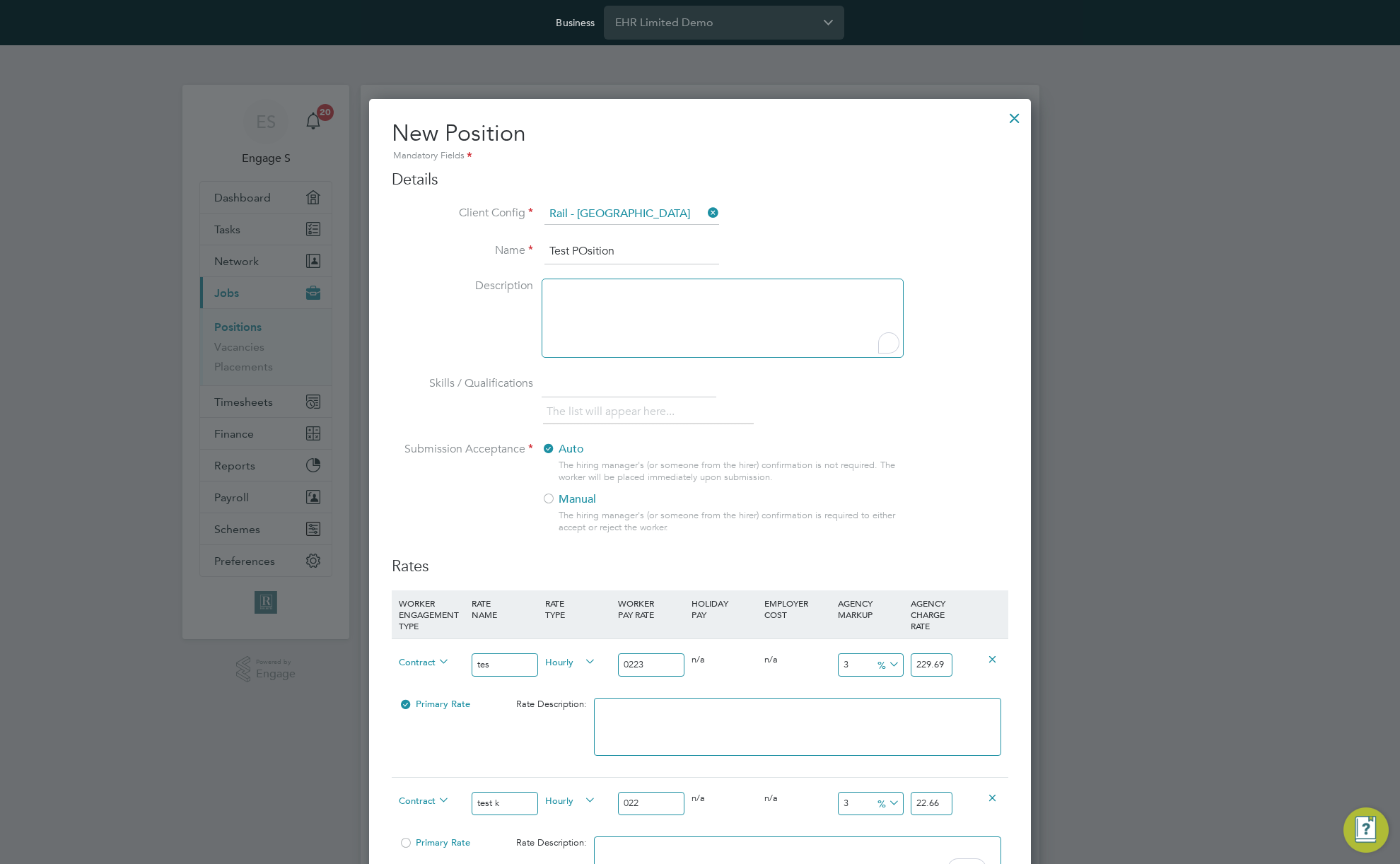
click at [813, 323] on div "To enrich screen reader interactions, please activate Accessibility in Grammarl…" at bounding box center [722, 318] width 362 height 79
click at [715, 305] on div "To enrich screen reader interactions, please activate Accessibility in Grammarl…" at bounding box center [722, 318] width 362 height 79
